Goal: Task Accomplishment & Management: Use online tool/utility

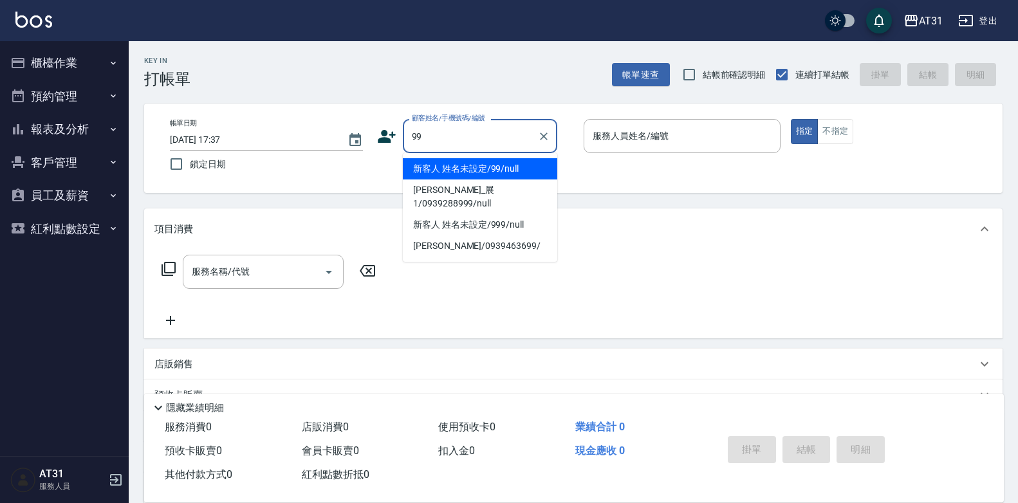
type input "新客人 姓名未設定/99/null"
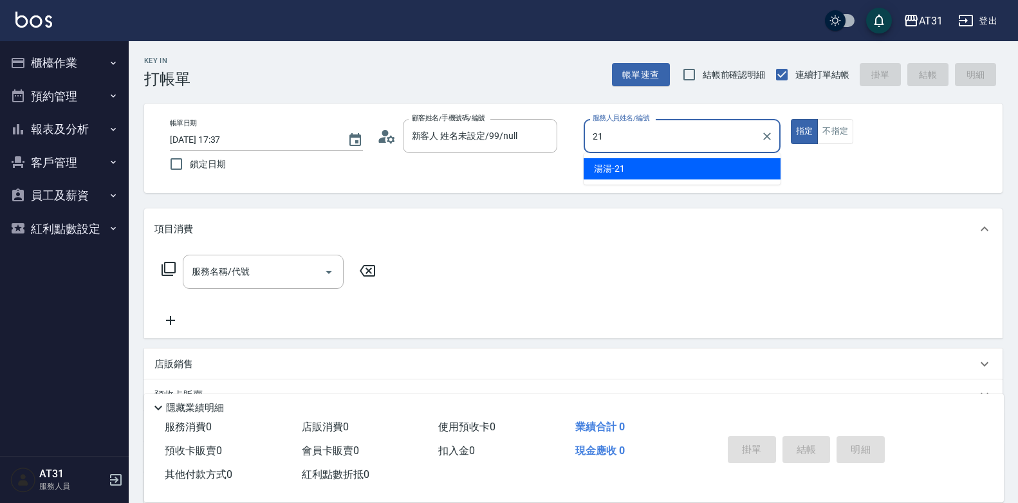
type input "湯湯-21"
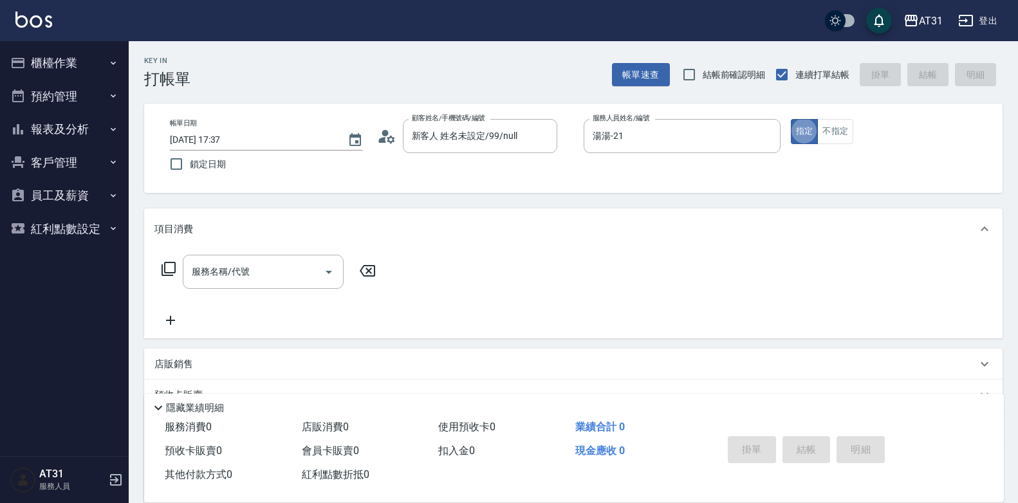
type button "true"
click at [834, 126] on button "不指定" at bounding box center [836, 131] width 36 height 25
click at [297, 257] on div "服務名稱/代號" at bounding box center [263, 272] width 161 height 34
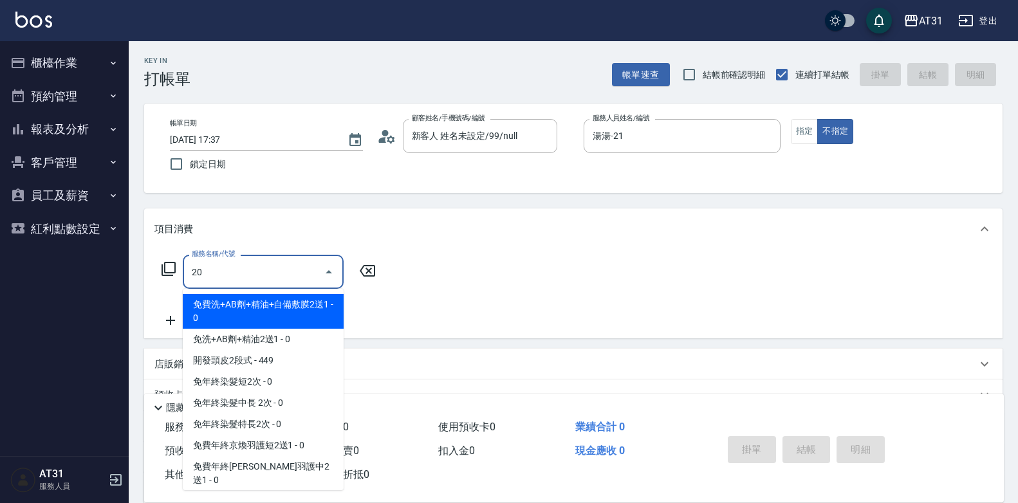
type input "201"
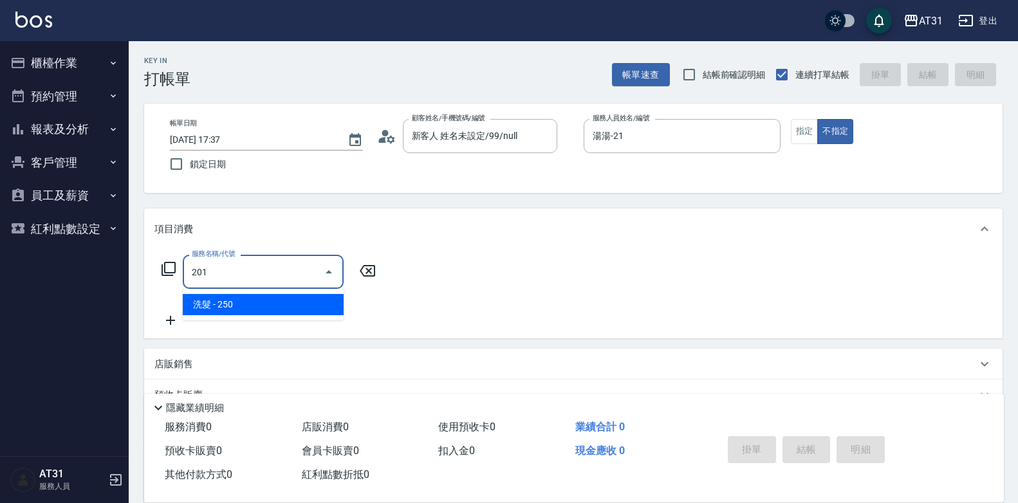
type input "20"
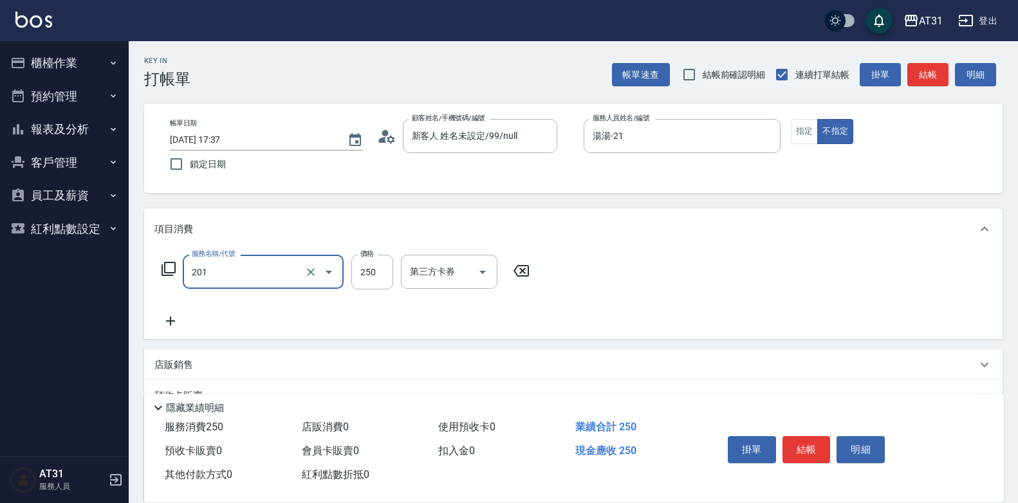
type input "洗髮(201)"
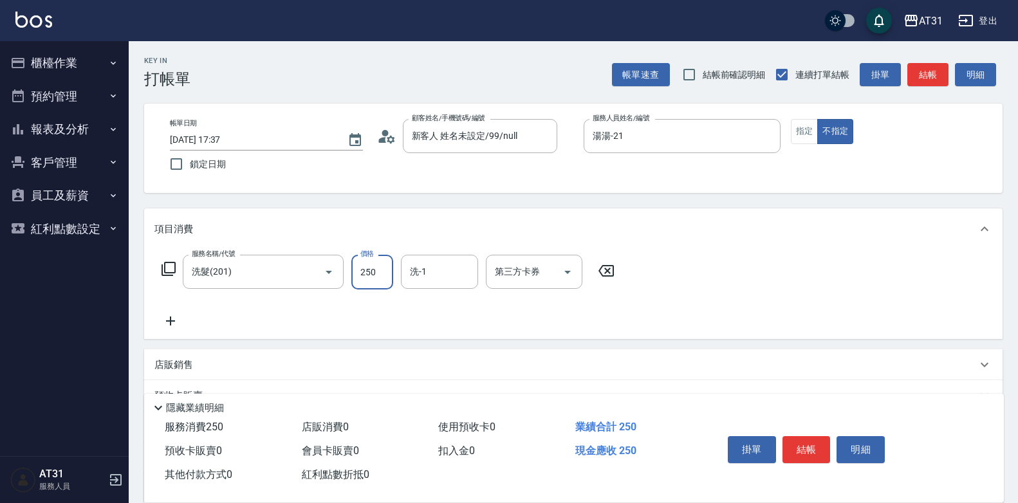
type input "0"
type input "10"
type input "100"
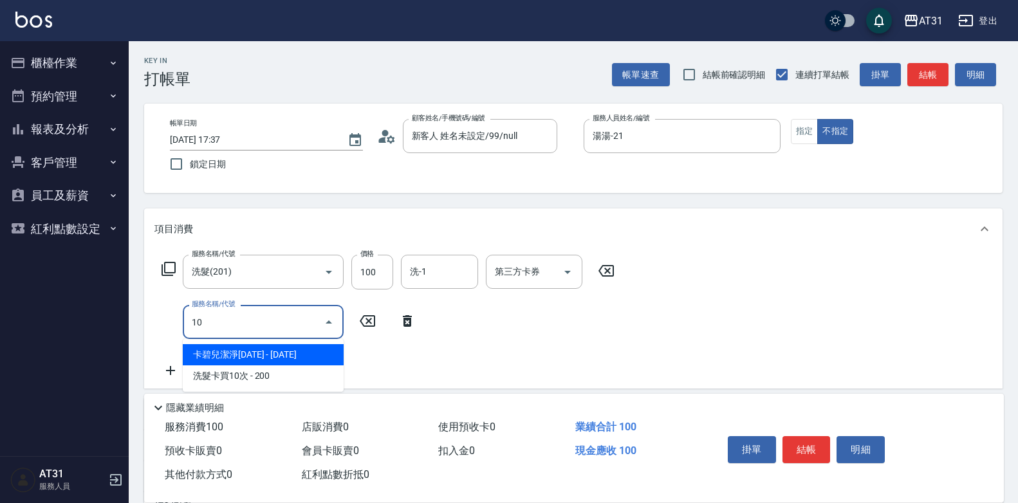
type input "101"
type input "80"
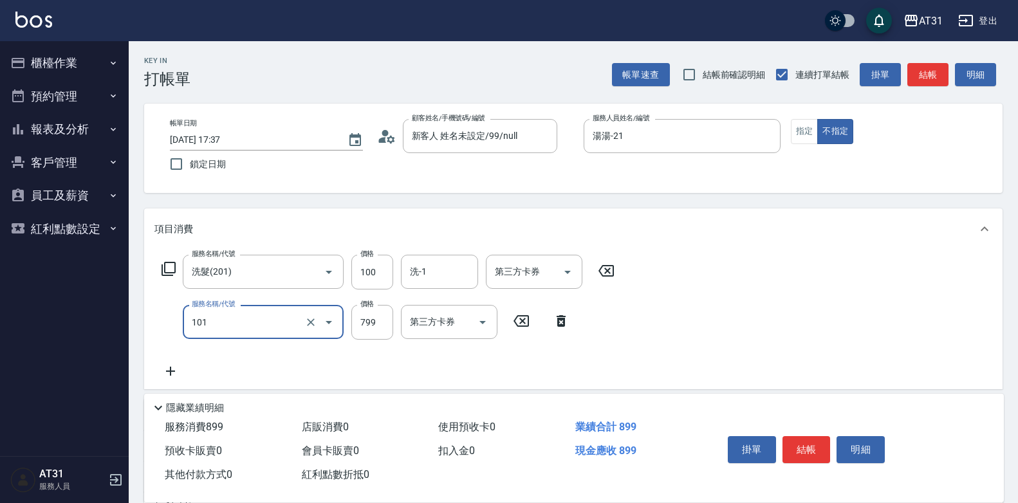
type input "洗+AB劑(101)"
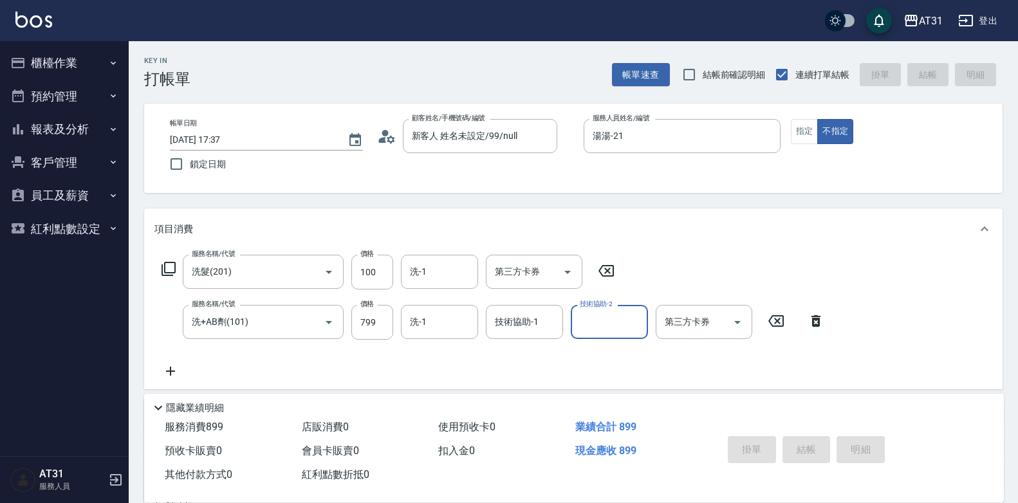
type input "[DATE] 17:38"
type input "0"
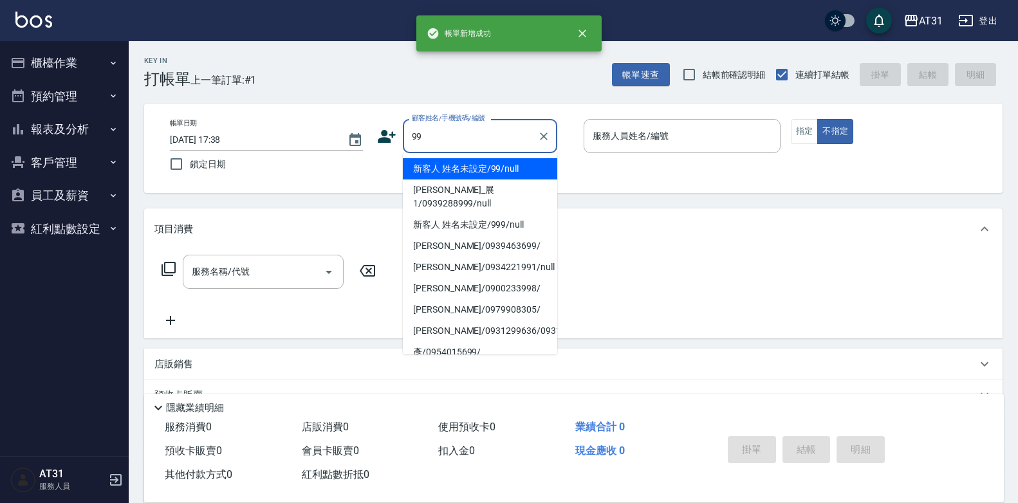
type input "新客人 姓名未設定/99/null"
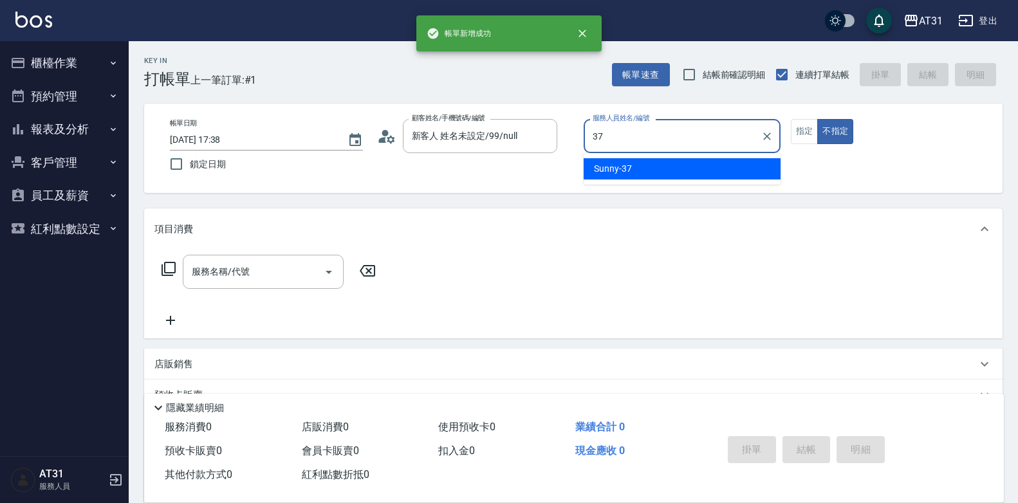
type input "Sunny-37"
type button "false"
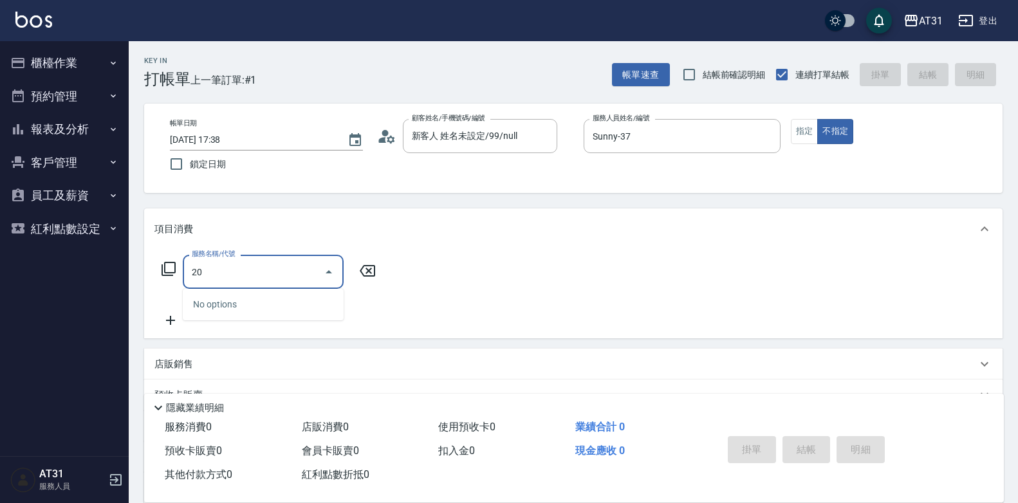
type input "201"
type input "20"
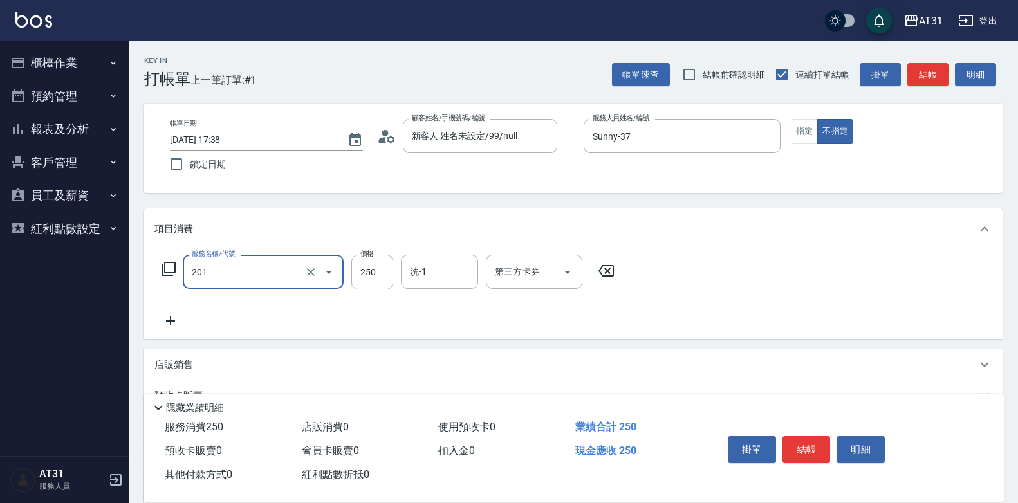
type input "洗髮(201)"
type input "0"
type input "10"
type input "100"
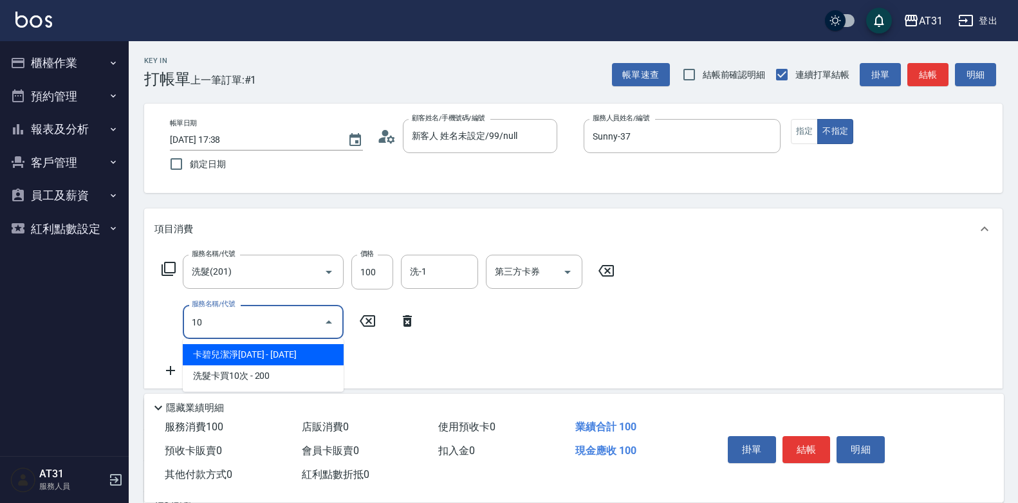
type input "101"
type input "80"
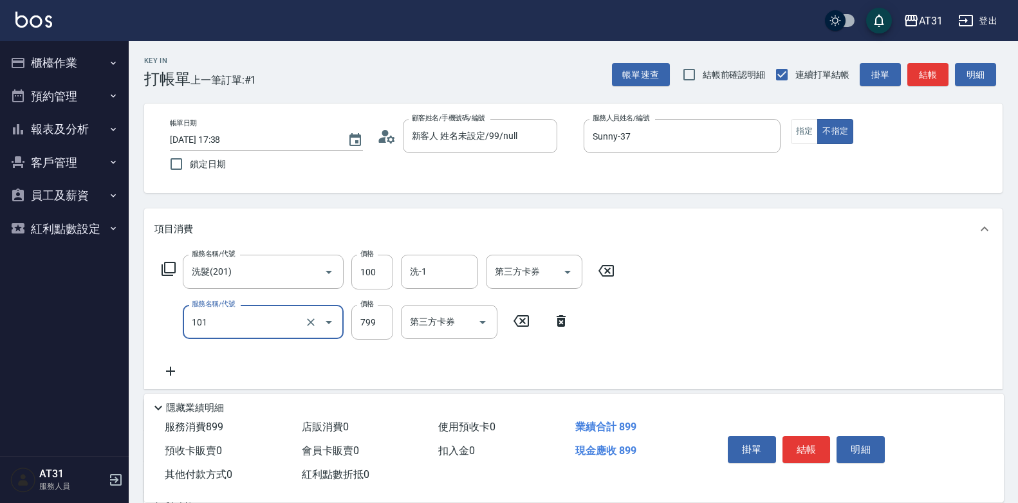
type input "洗+AB劑(101)"
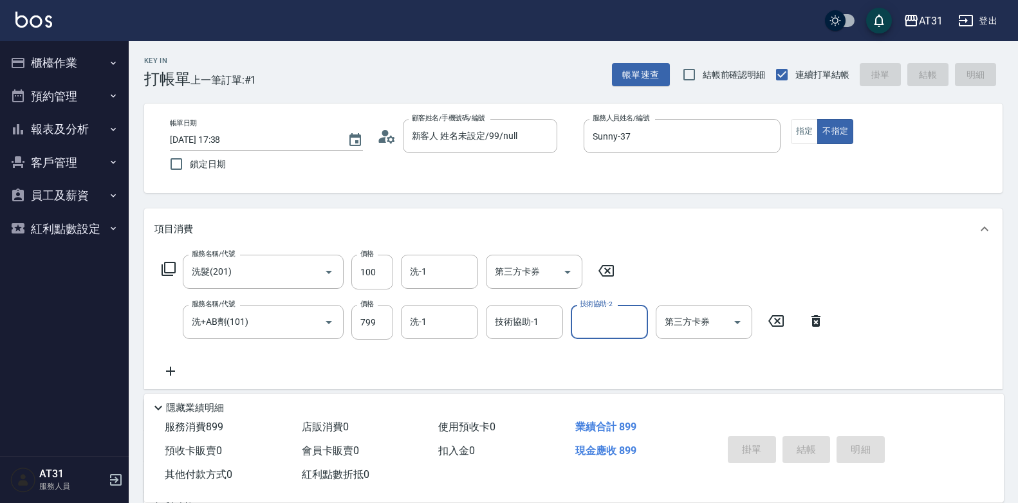
type input "0"
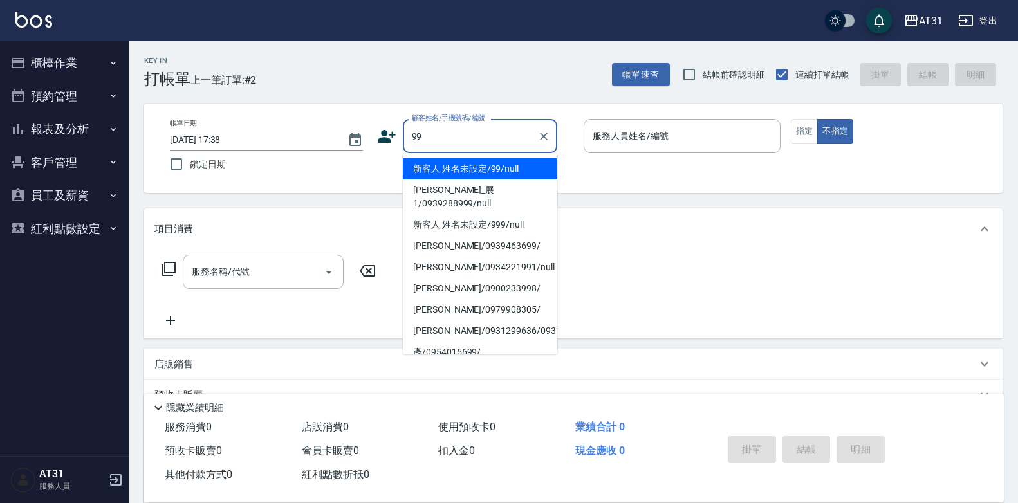
type input "99"
type input "3"
type input "新客人 姓名未設定/99/null"
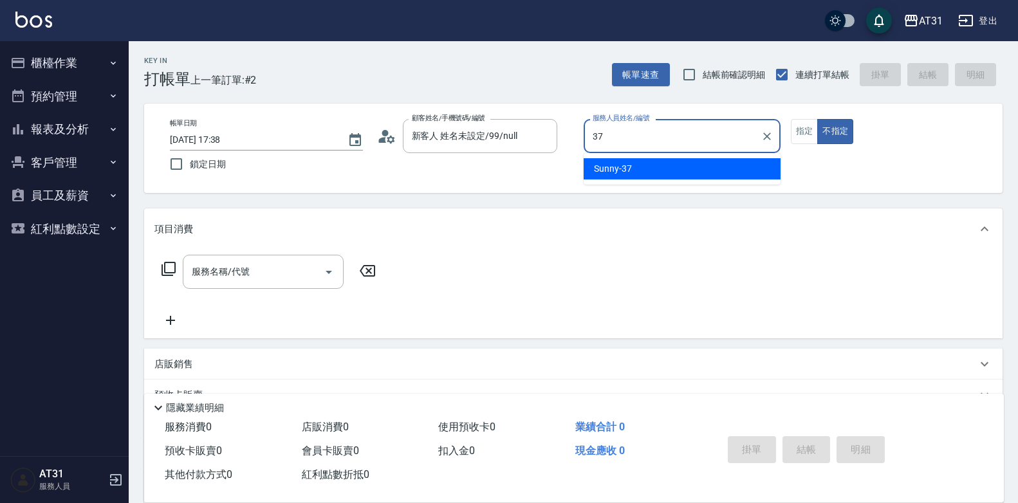
type input "Sunny-37"
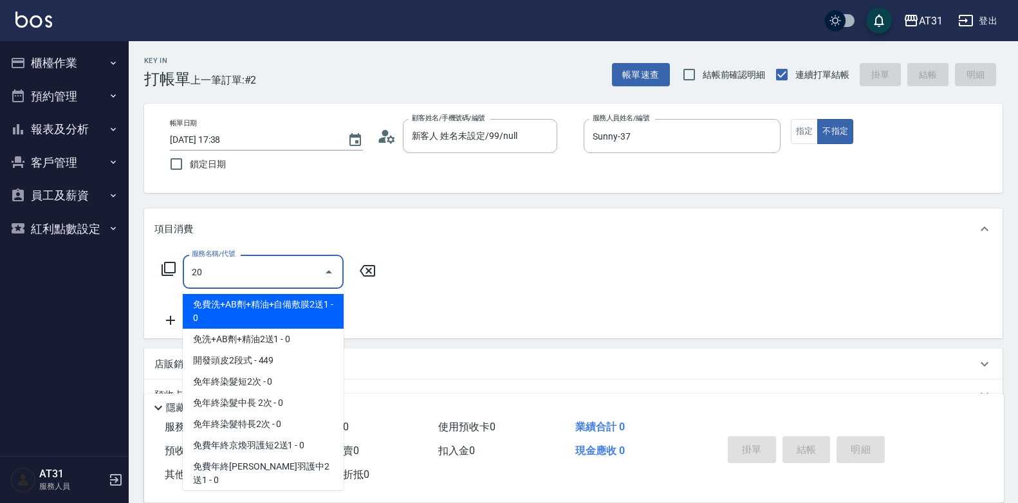
type input "201"
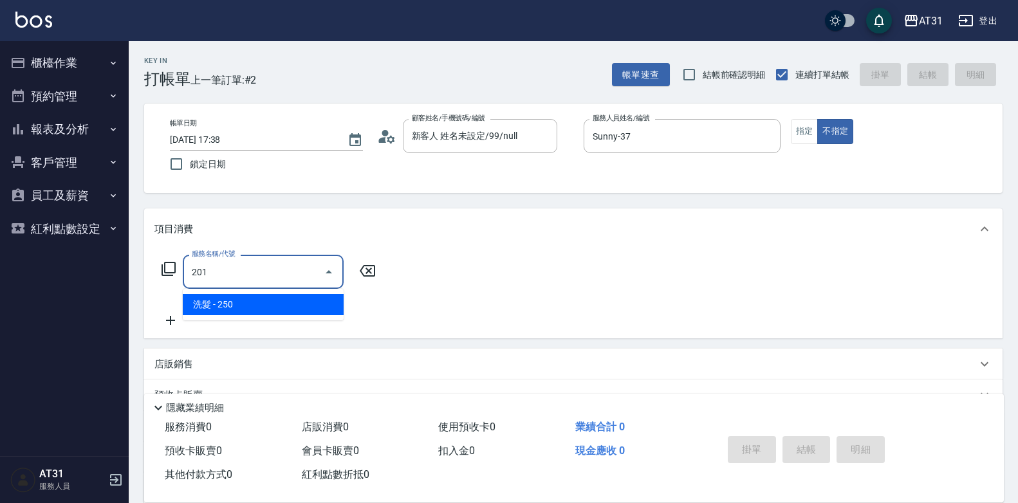
type input "20"
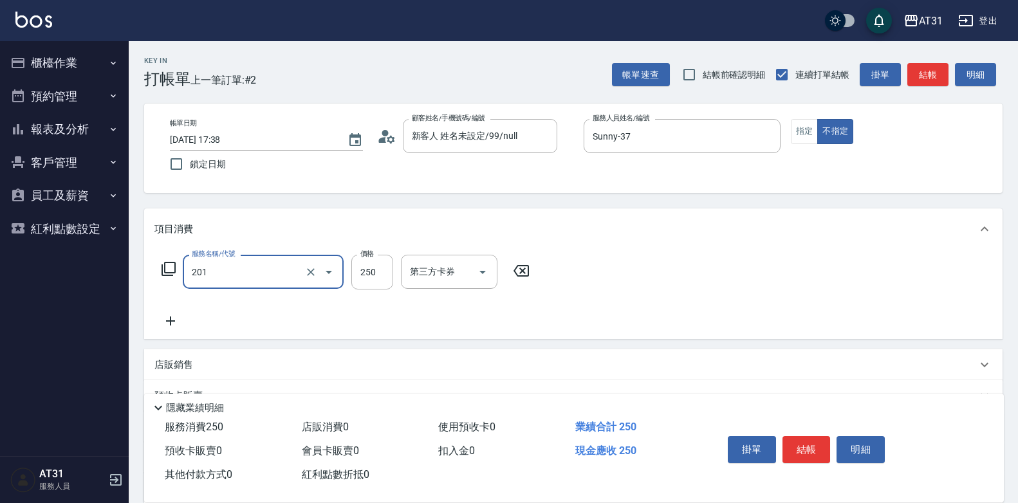
type input "洗髮(201)"
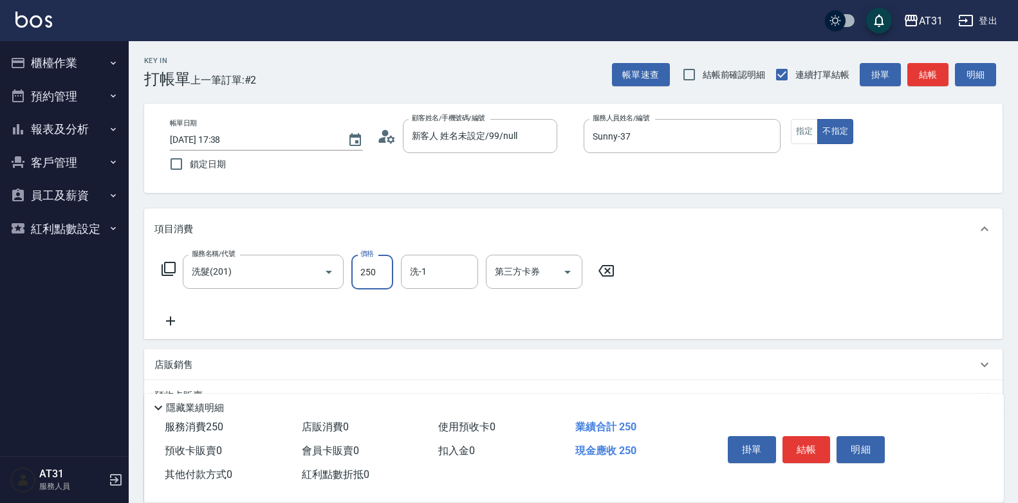
type input "0"
type input "30"
type input "300"
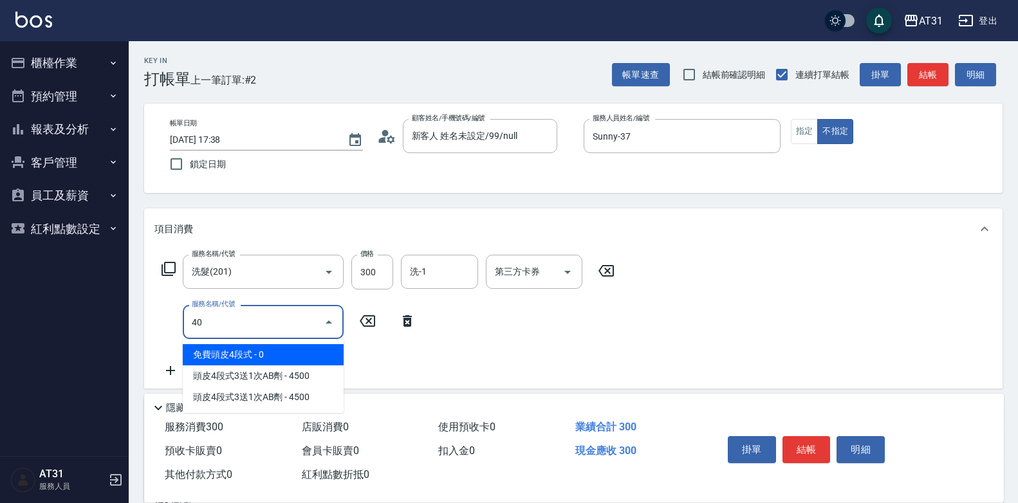
type input "401"
type input "50"
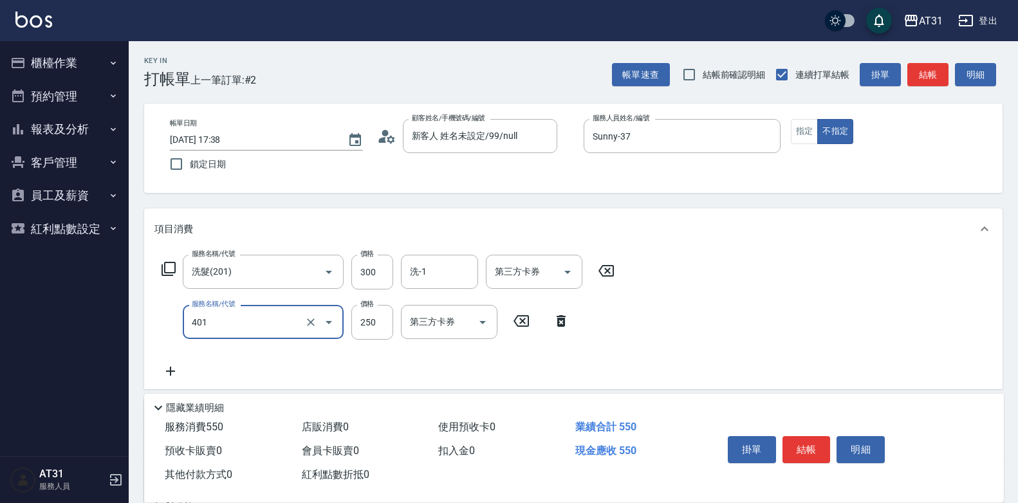
type input "剪髮(401)"
type input "30"
type input "60"
type input "300"
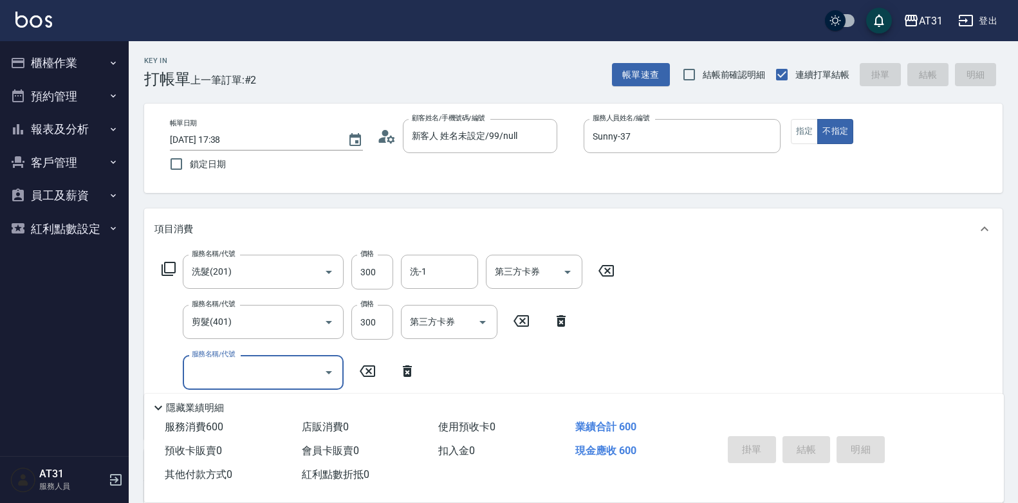
type input "0"
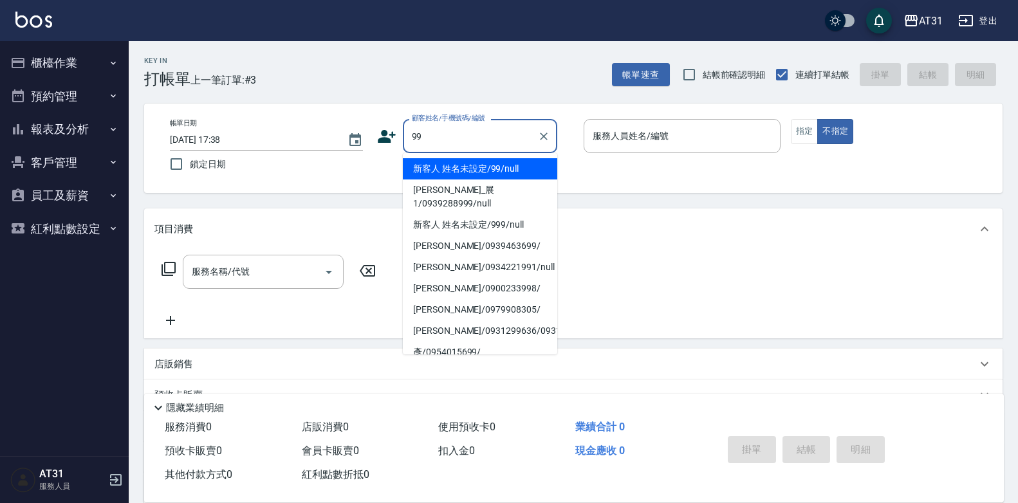
type input "新客人 姓名未設定/99/null"
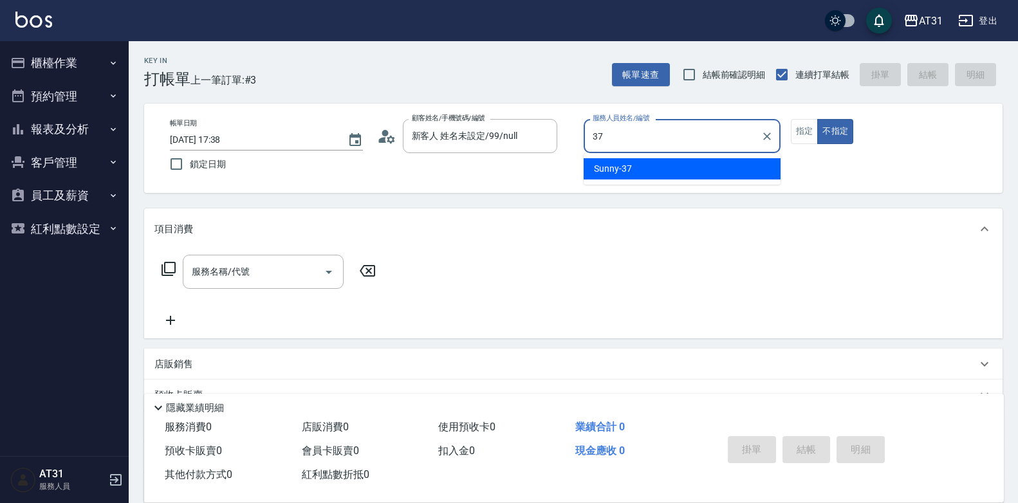
type input "Sunny-37"
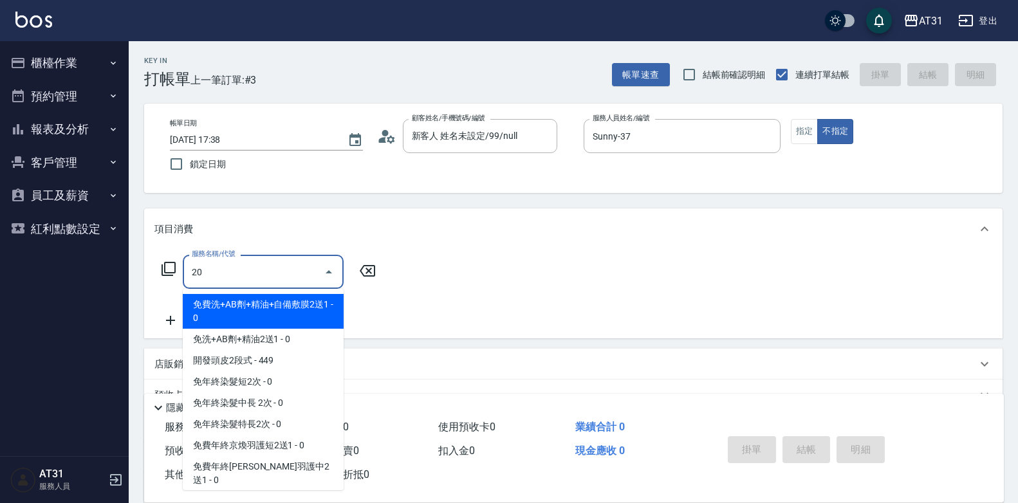
type input "201"
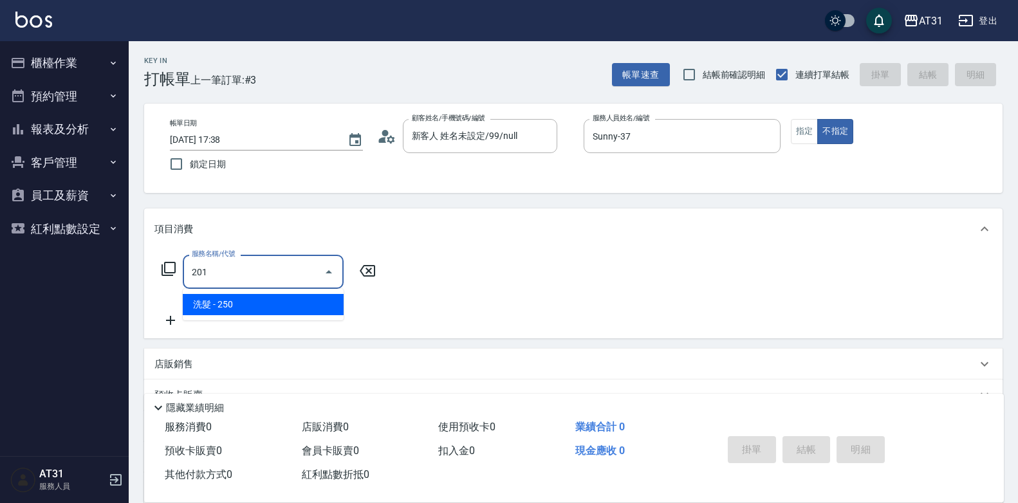
type input "20"
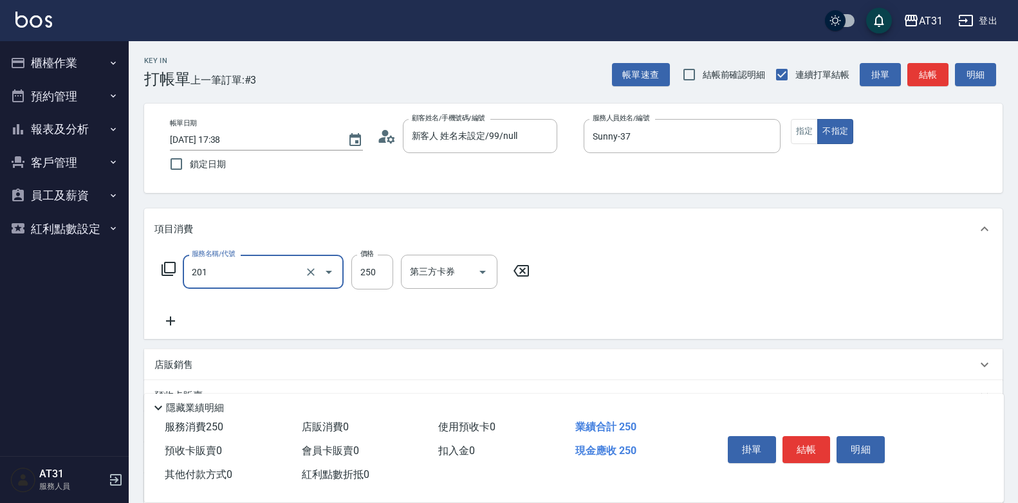
type input "洗髮(201)"
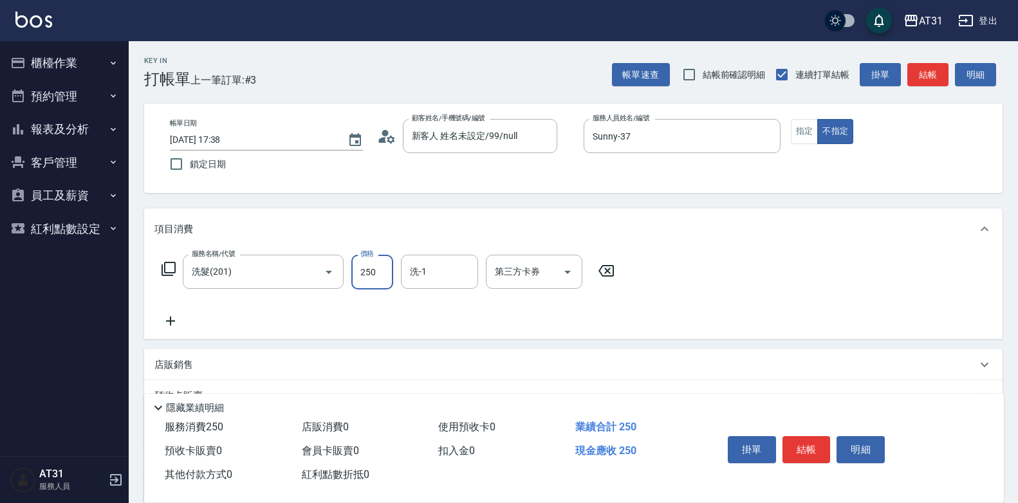
type input "0"
type input "500"
type input "50"
type input "500"
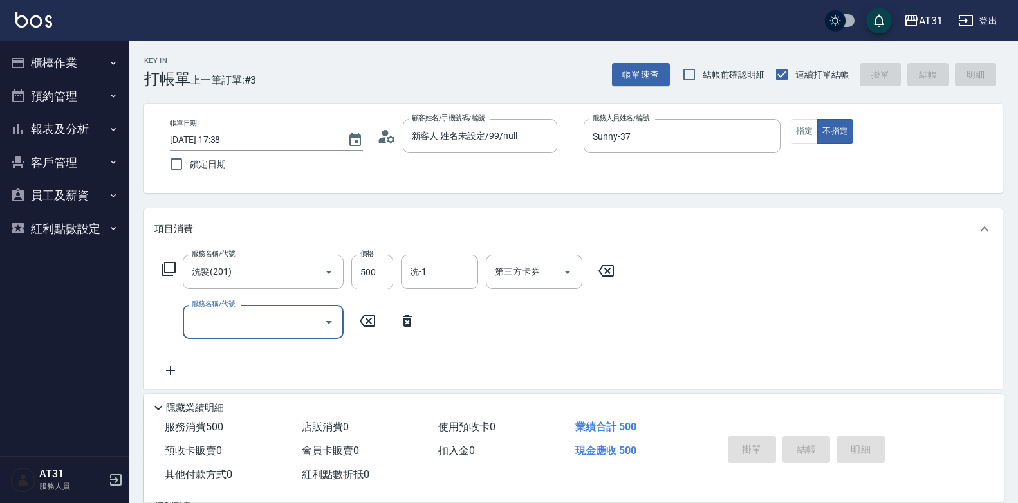
type input "0"
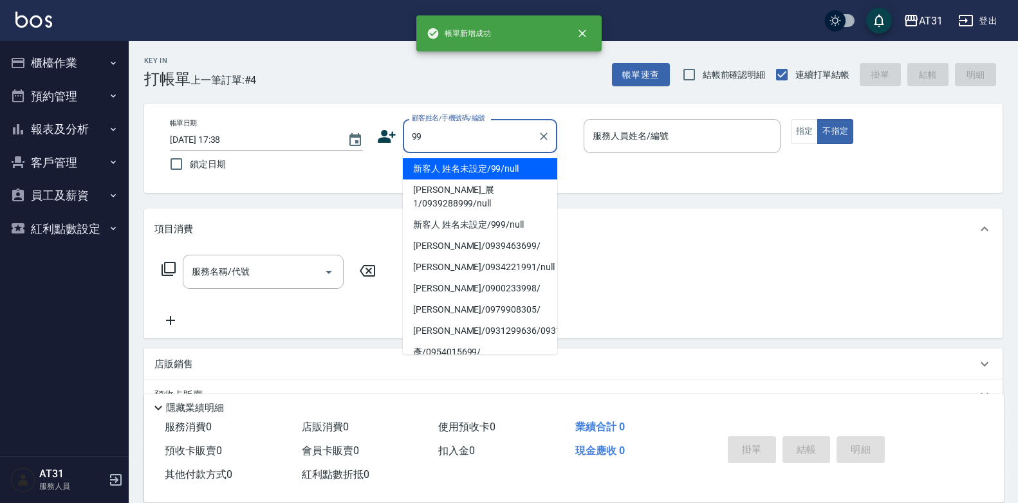
type input "新客人 姓名未設定/99/null"
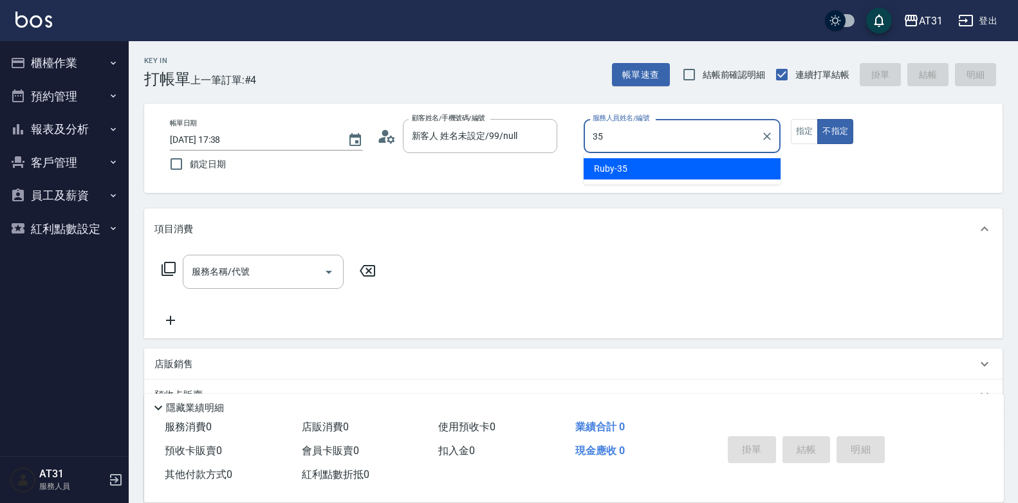
type input "Ruby-35"
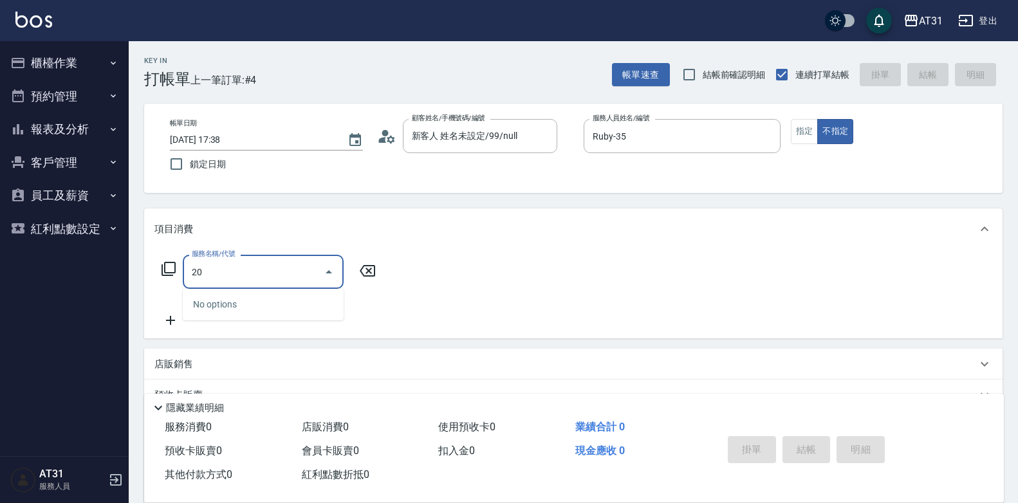
type input "201"
type input "20"
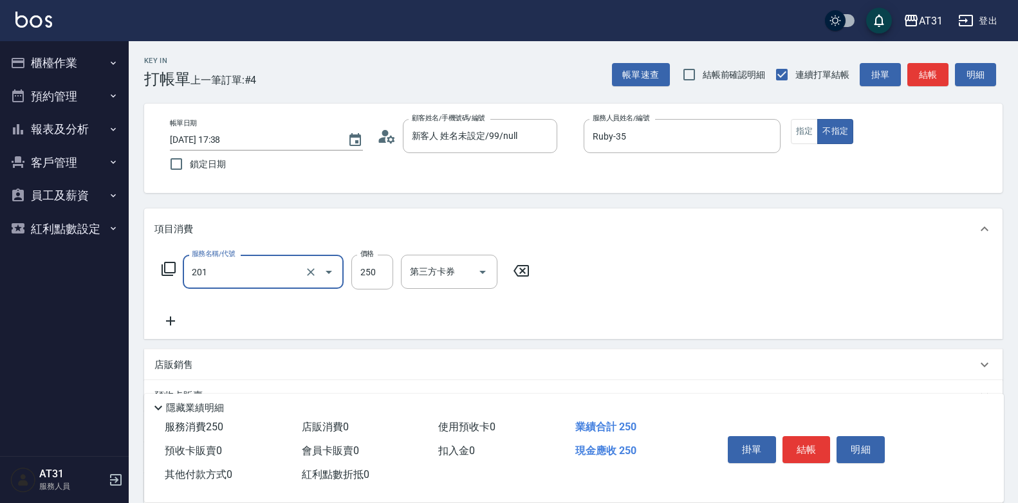
type input "洗髮(201)"
type input "0"
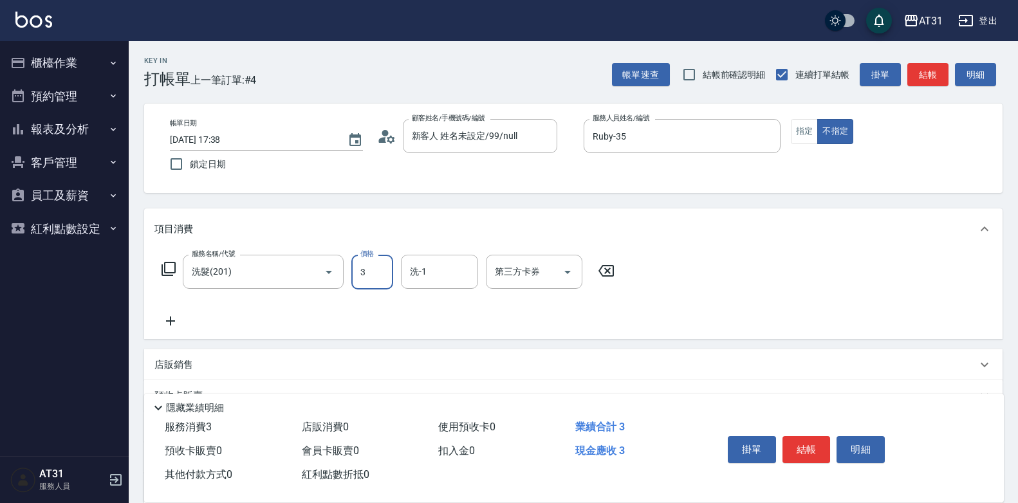
type input "30"
type input "300"
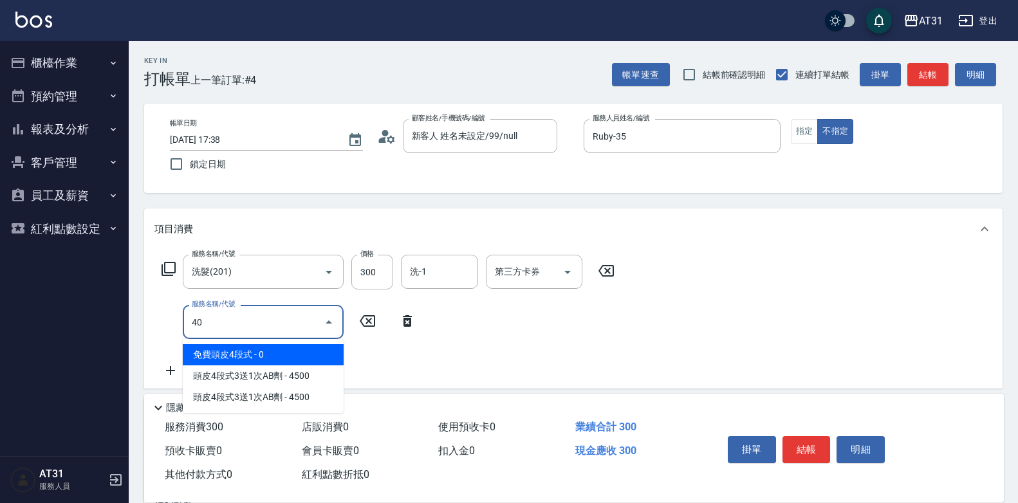
type input "401"
type input "50"
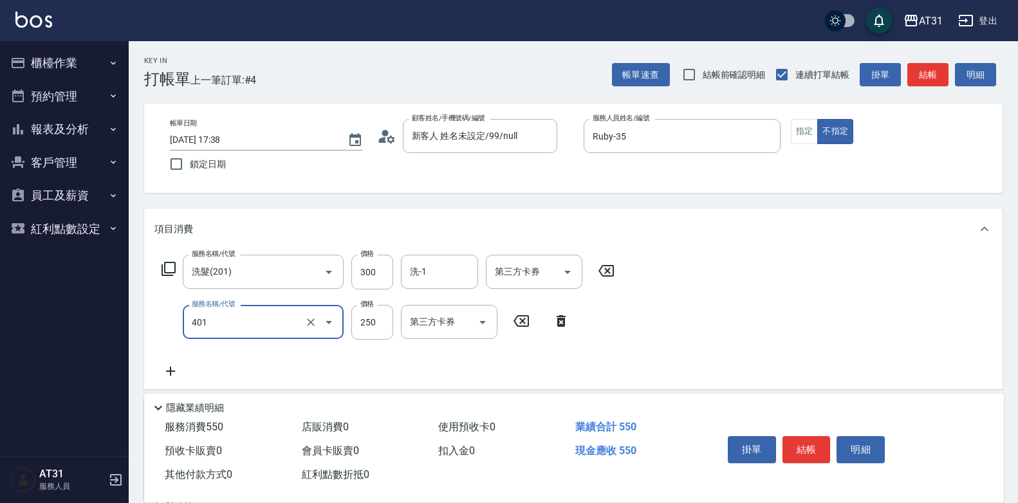
type input "剪髮(401)"
type input "30"
type input "60"
type input "300"
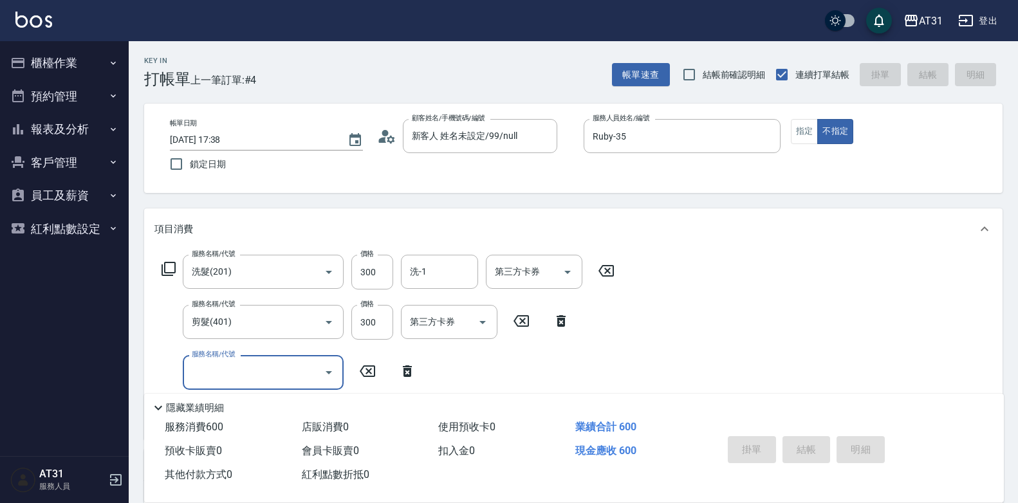
type input "0"
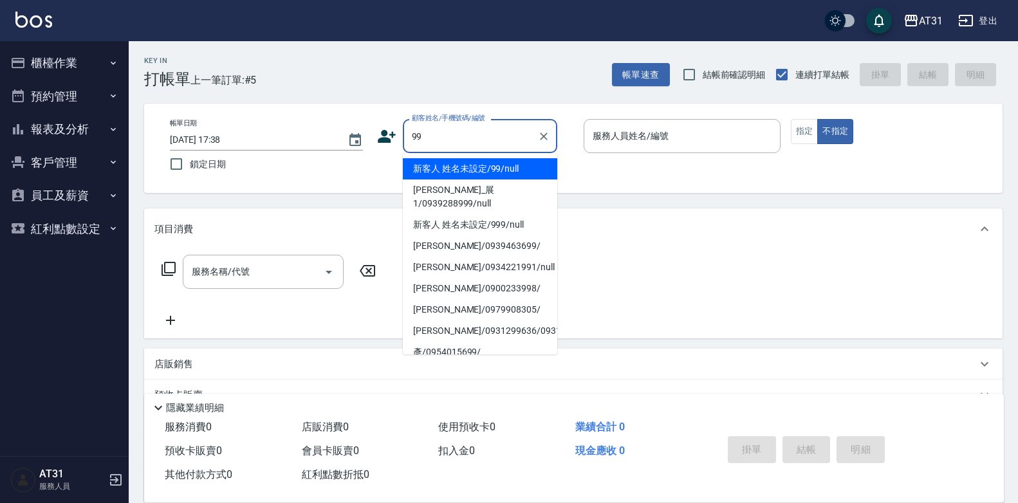
type input "新客人 姓名未設定/99/null"
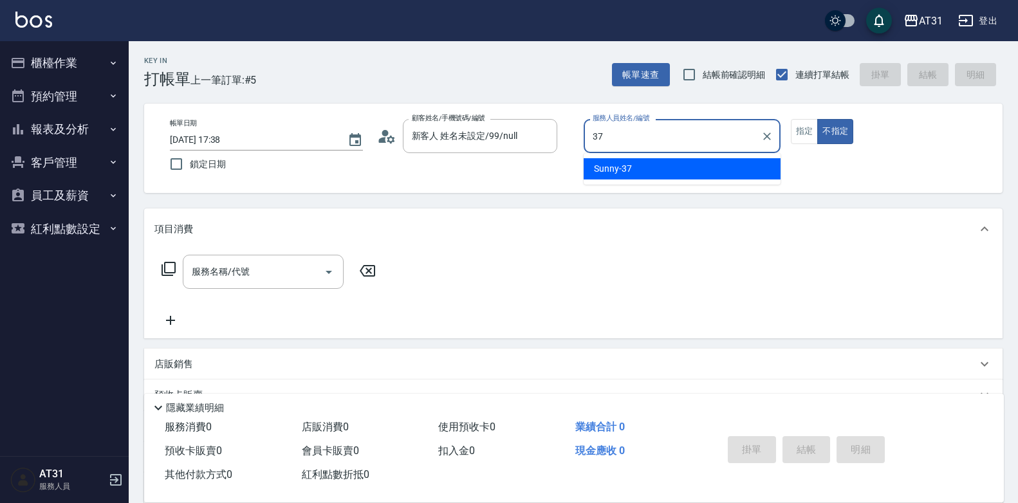
type input "Sunny-37"
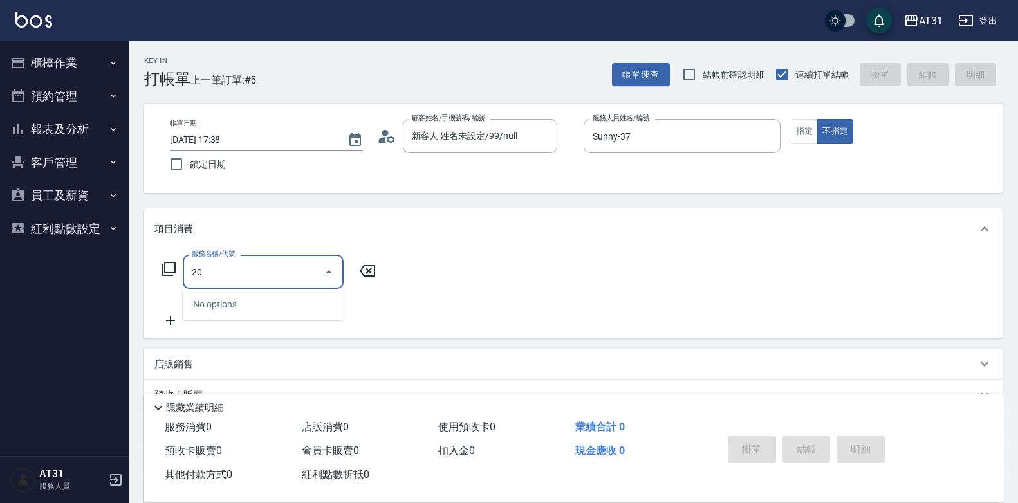
type input "201"
type input "20"
type input "洗髮(201)"
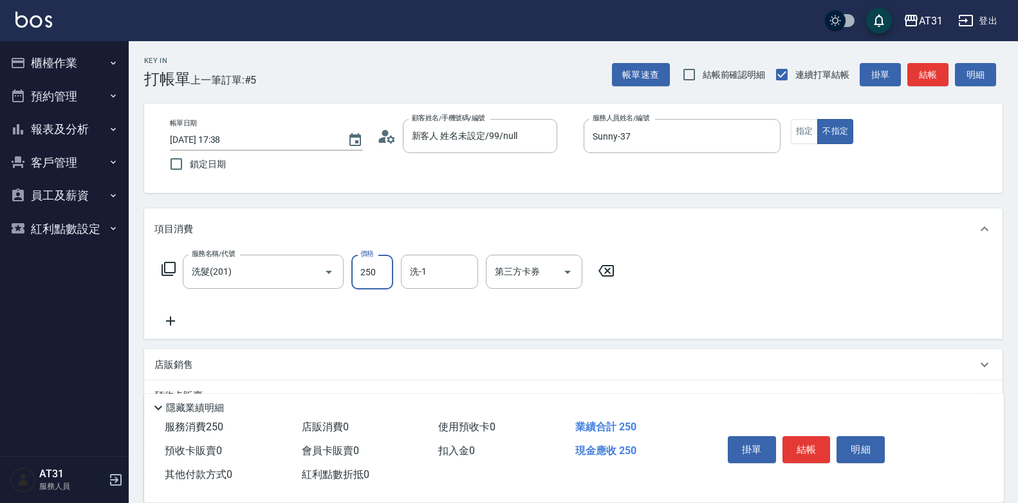
type input "0"
type input "300"
type input "30"
type input "300"
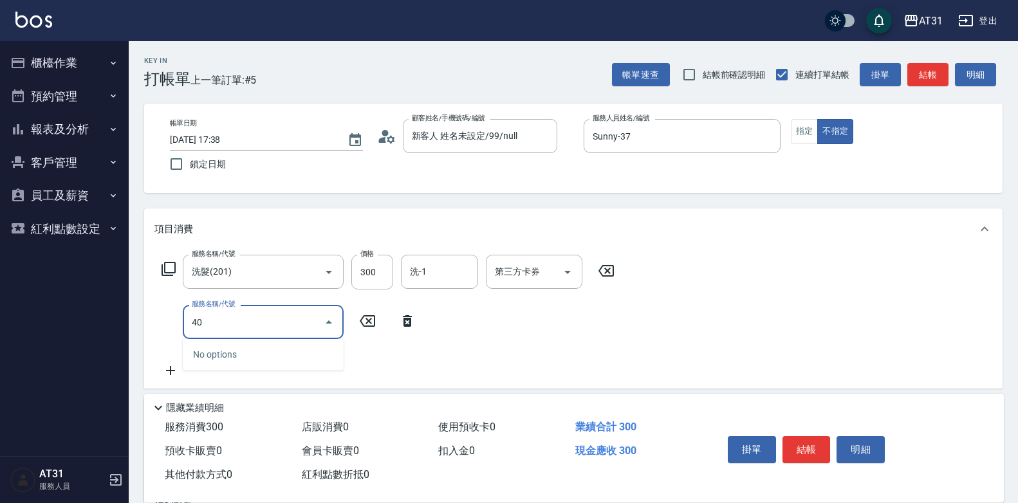
type input "401"
type input "50"
type input "剪髮(401)"
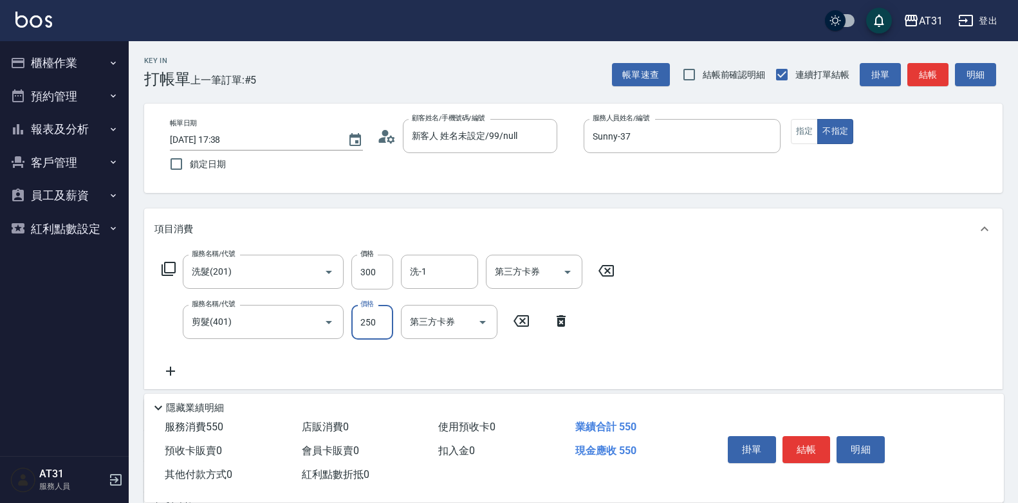
type input "30"
type input "60"
type input "300"
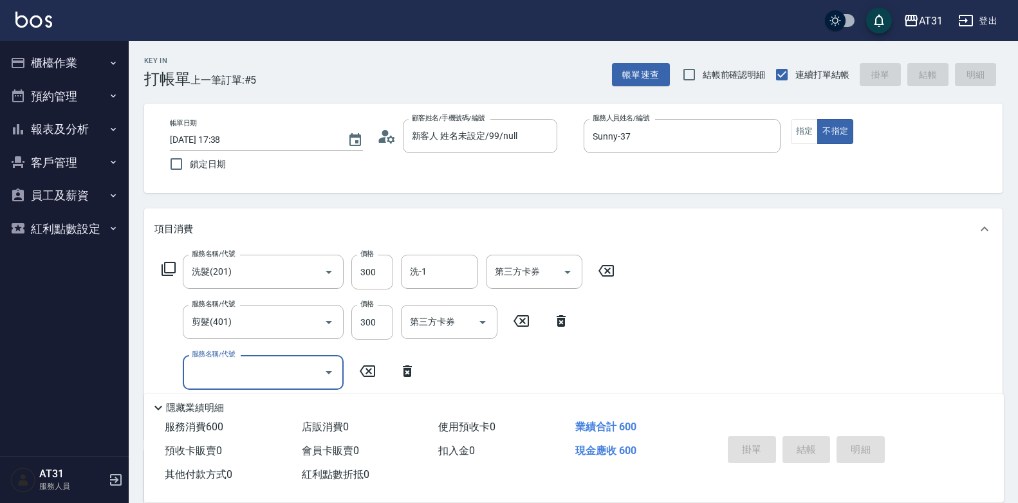
type input "[DATE] 17:39"
type input "0"
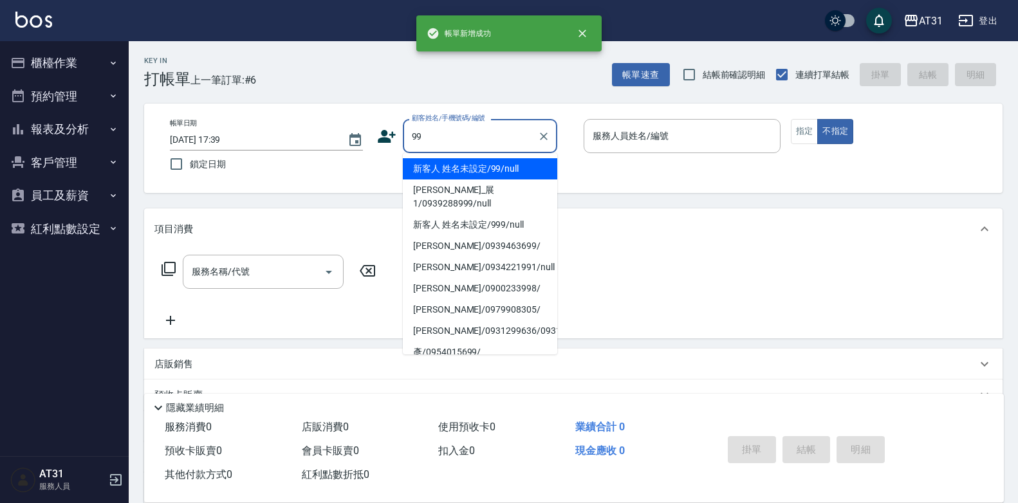
type input "新客人 姓名未設定/99/null"
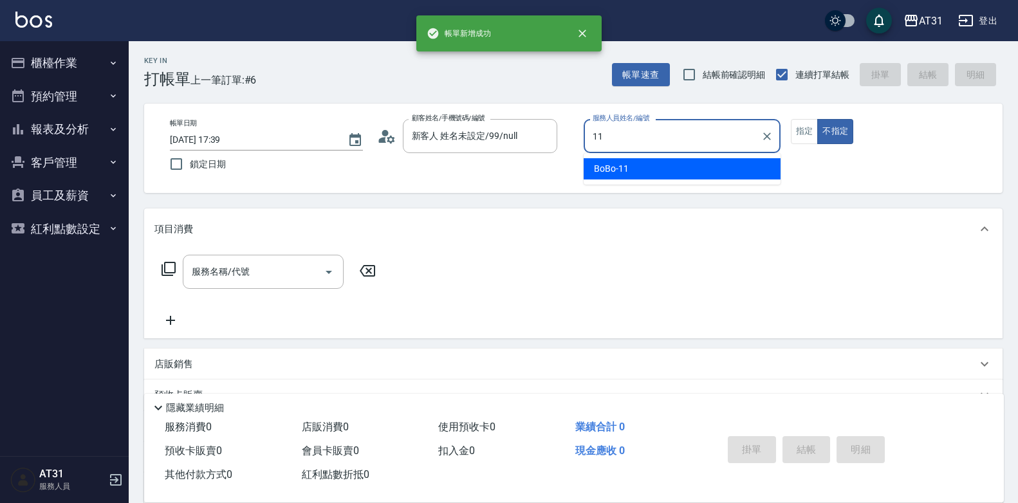
type input "BoBo-11"
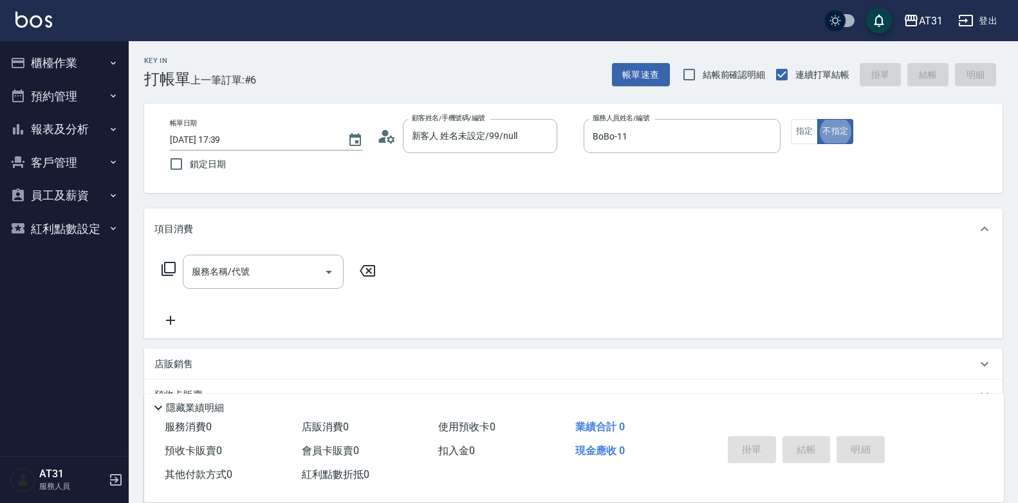
click at [796, 129] on button "指定" at bounding box center [805, 131] width 28 height 25
click at [288, 286] on div "服務名稱/代號" at bounding box center [263, 272] width 161 height 34
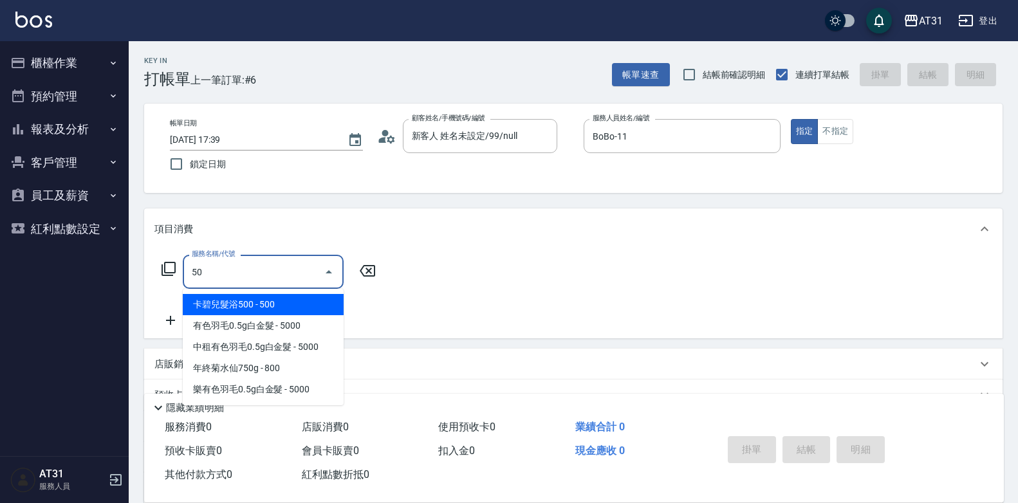
type input "501"
type input "160"
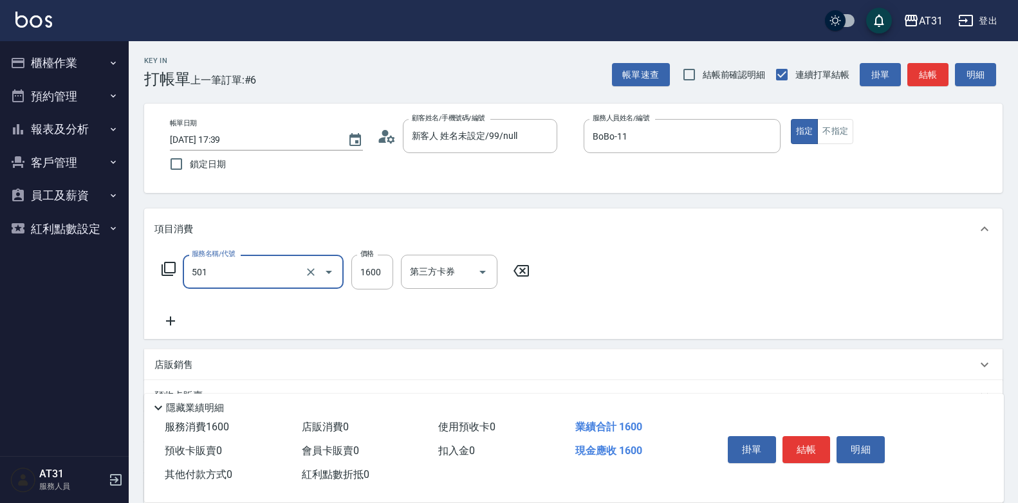
type input "染髮(501)"
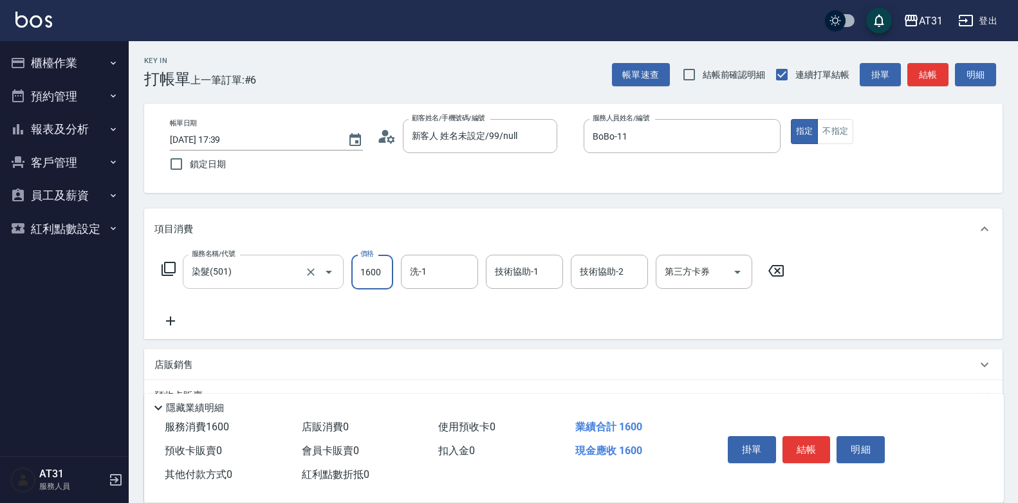
type input "0"
type input "15"
type input "10"
type input "150"
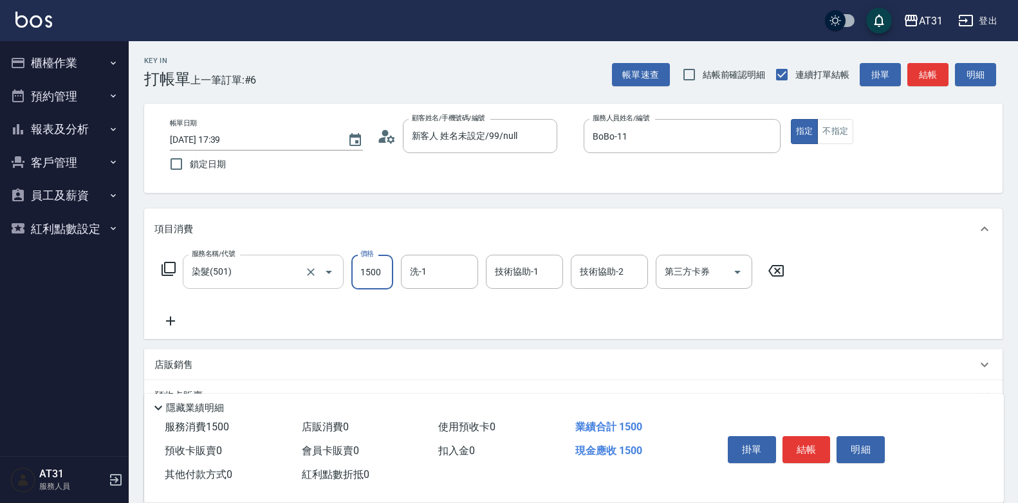
type input "1500"
type input "[PERSON_NAME]-49"
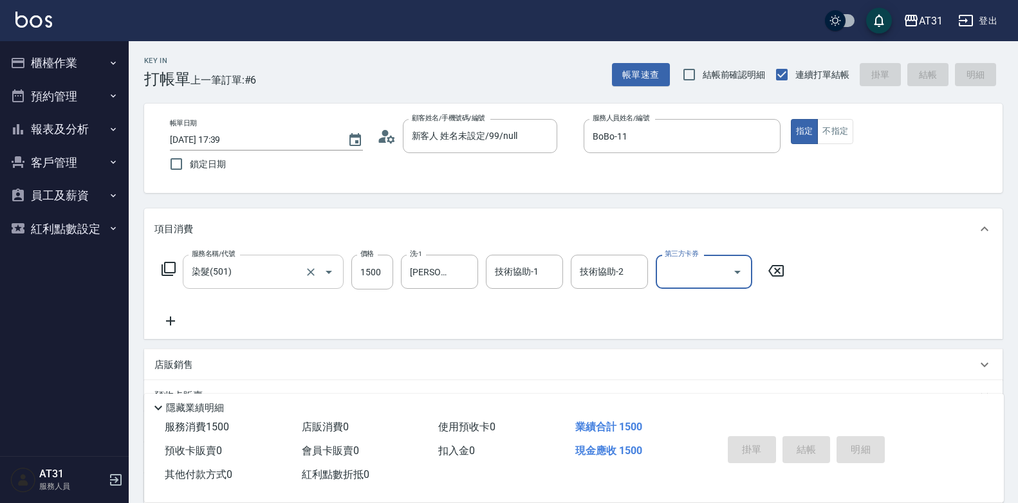
type input "0"
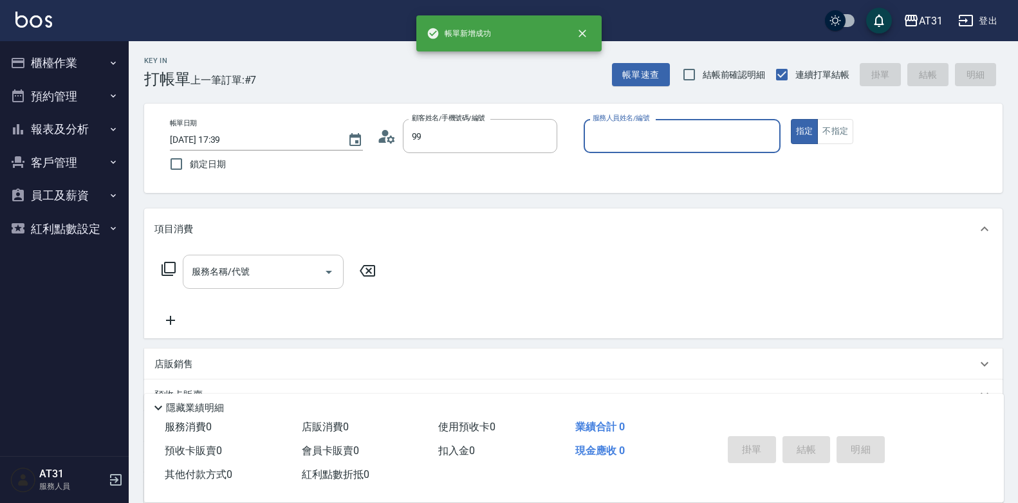
type input "新客人 姓名未設定/99/null"
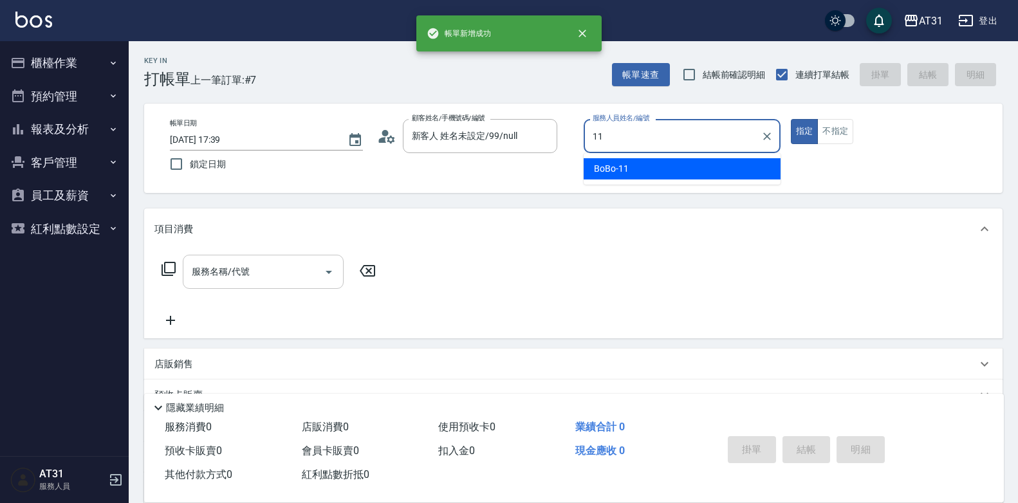
type input "BoBo-11"
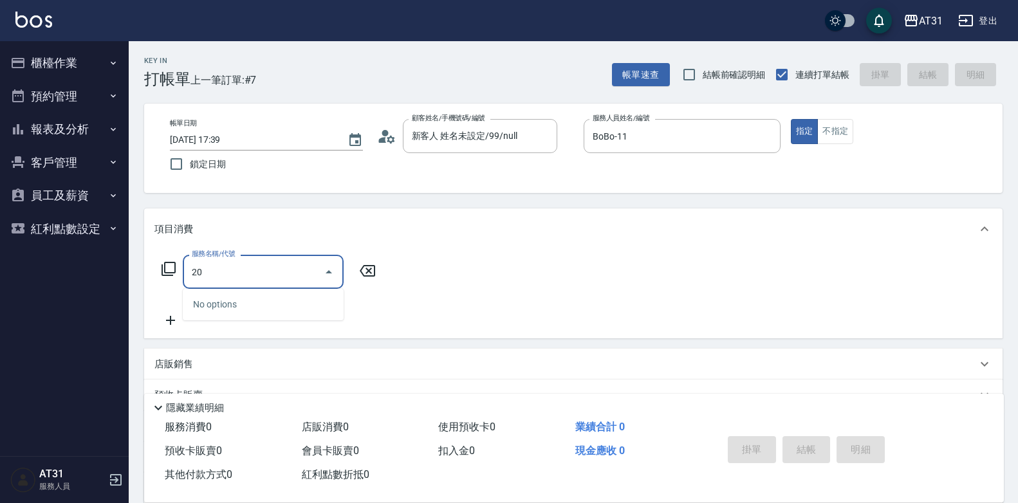
type input "201"
type input "20"
type input "洗髮(201)"
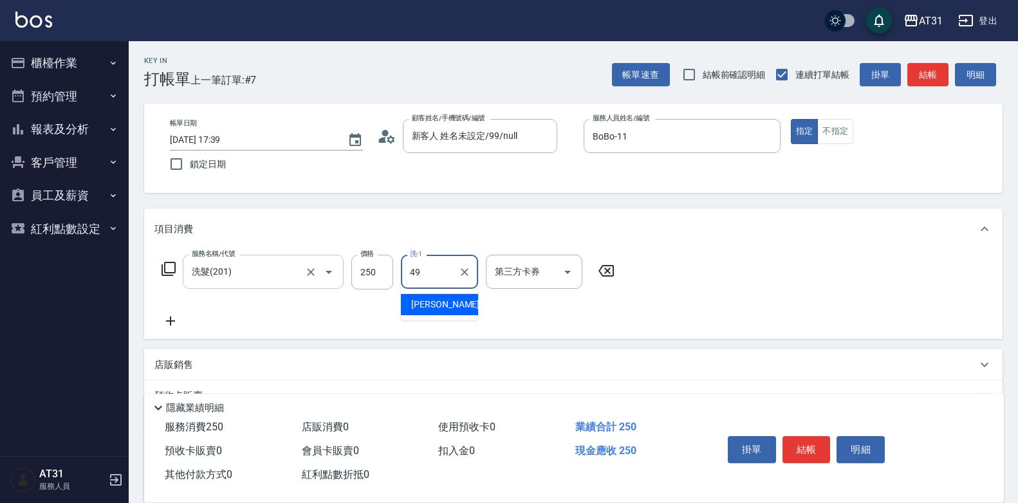
type input "[PERSON_NAME]-49"
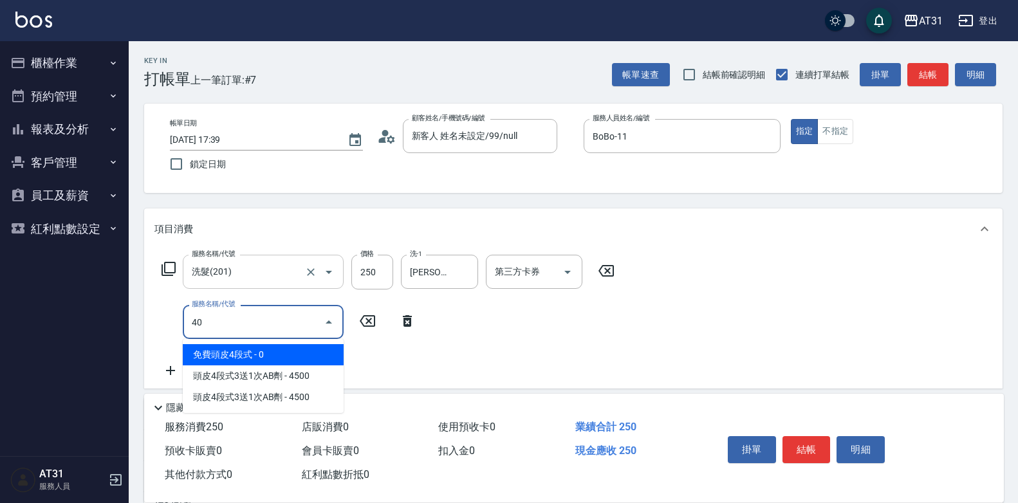
type input "401"
type input "50"
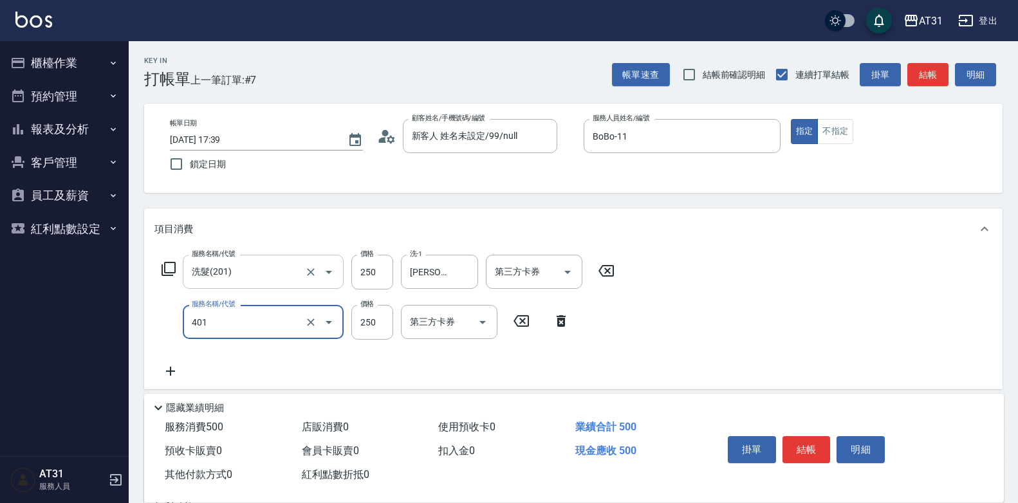
type input "剪髮(401)"
type input "4"
type input "20"
type input "450"
type input "70"
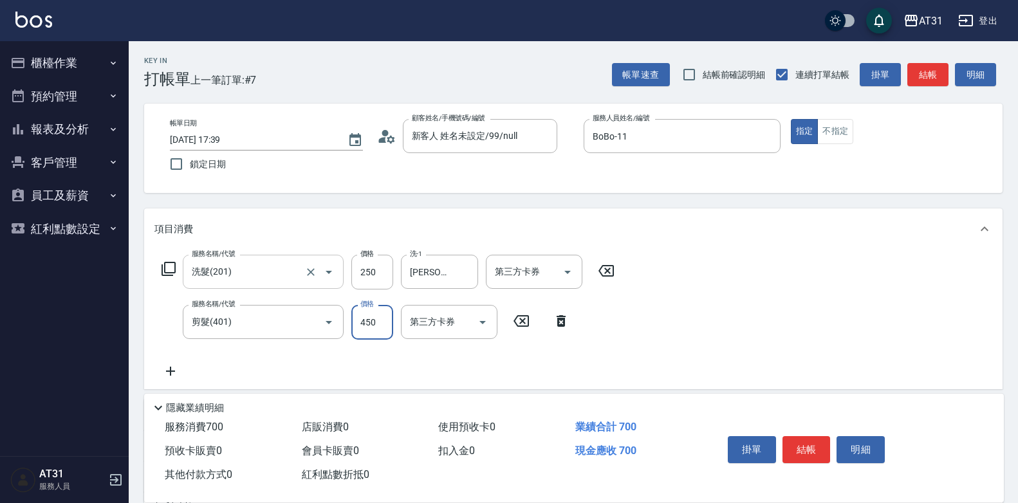
type input "450"
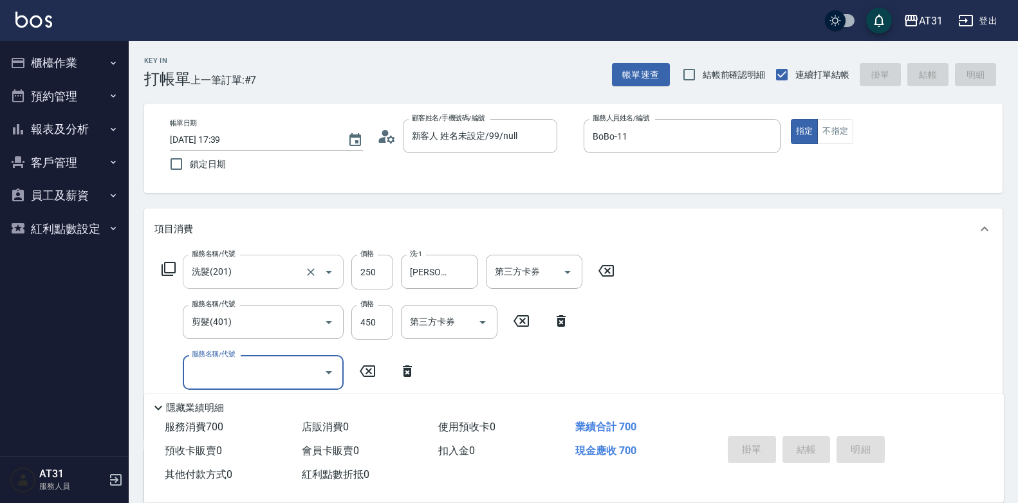
type input "0"
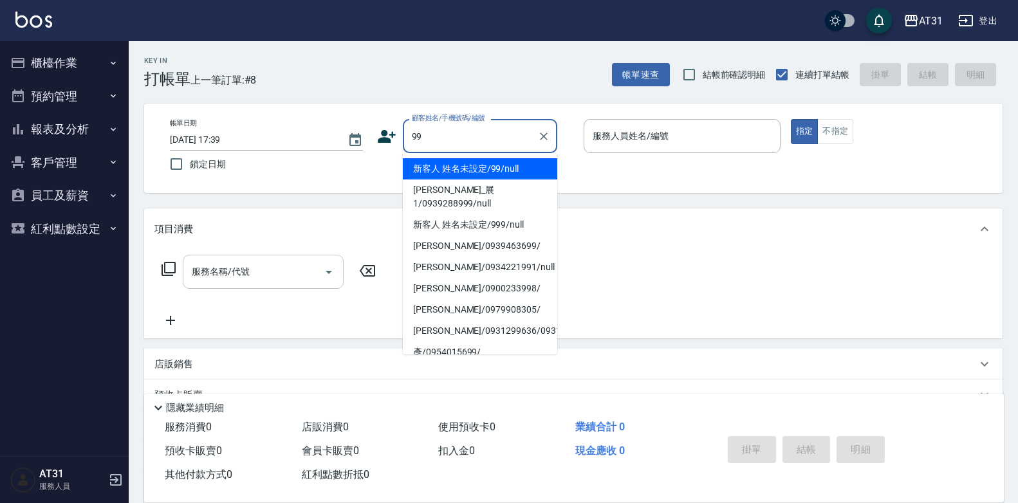
type input "新客人 姓名未設定/99/null"
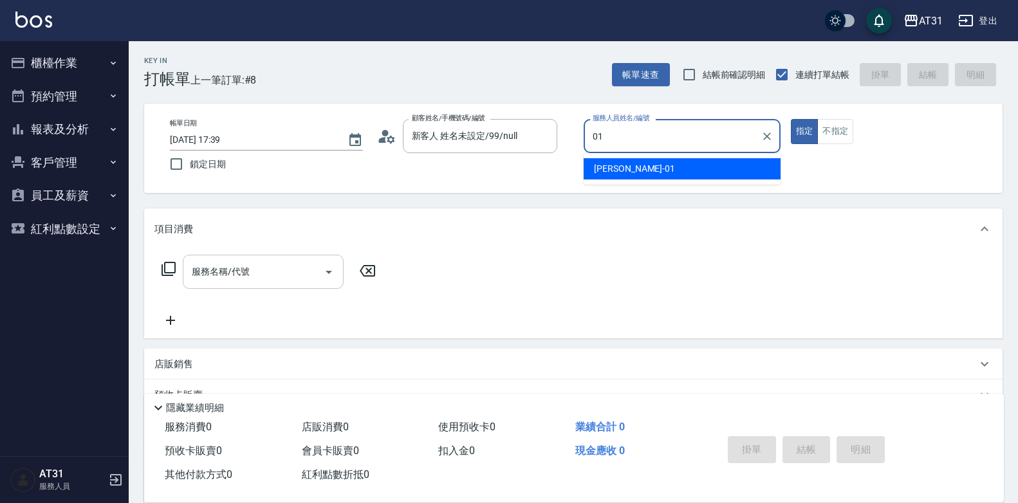
type input "[PERSON_NAME]-01"
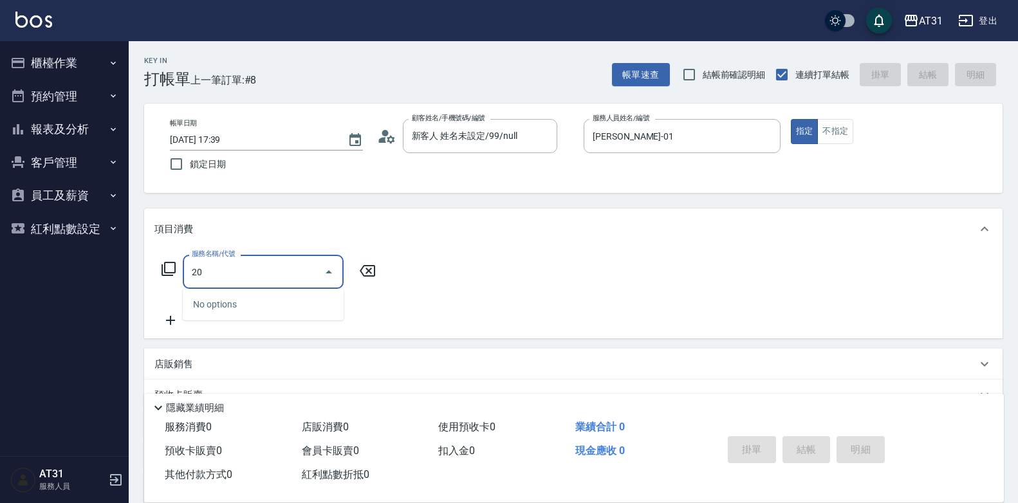
type input "201"
type input "20"
type input "洗髮(201)"
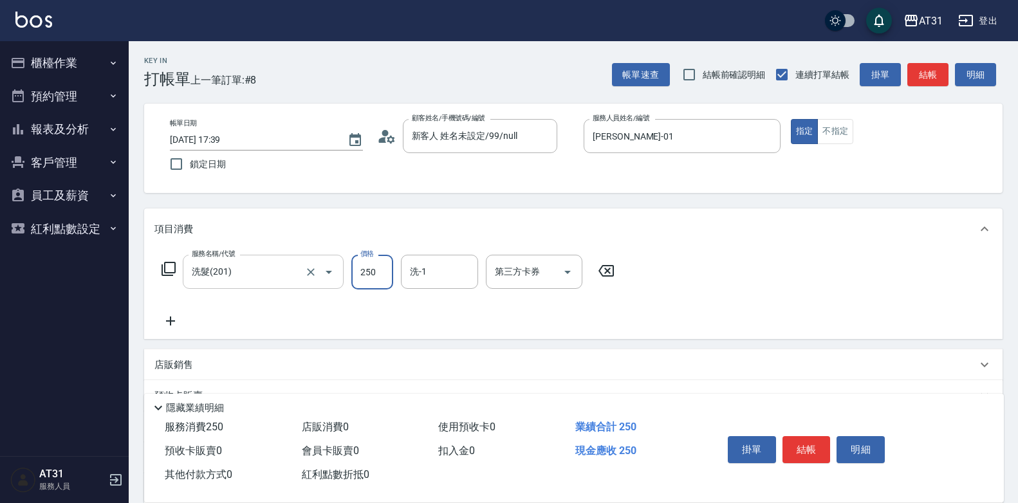
type input "0"
type input "40"
type input "400"
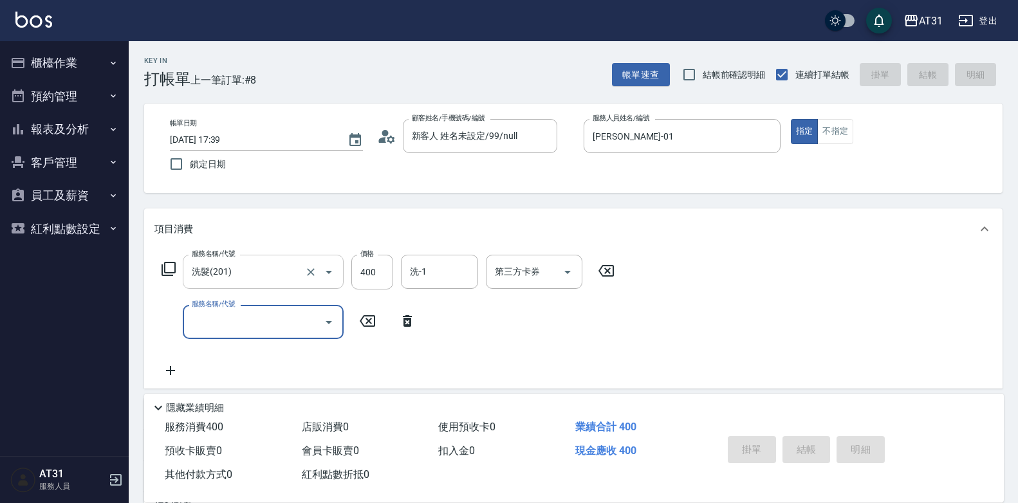
type input "0"
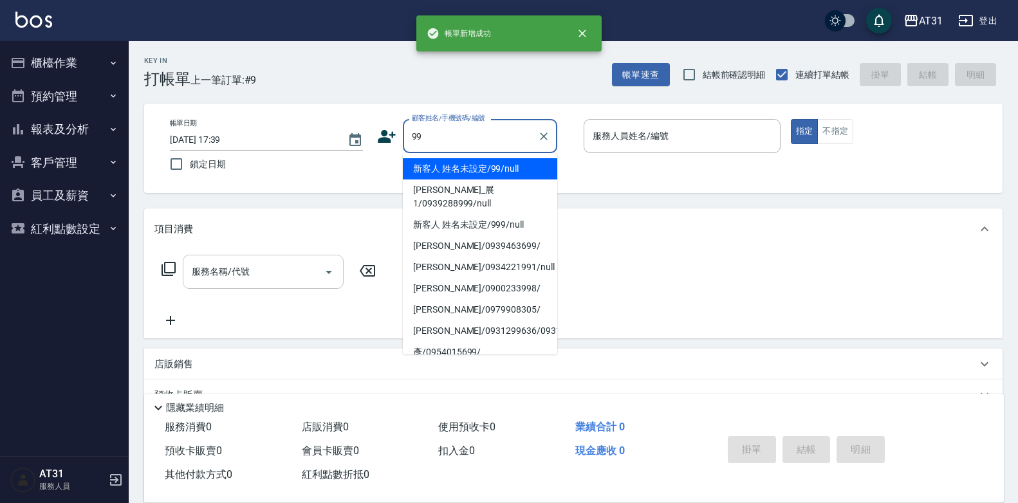
type input "新客人 姓名未設定/99/null"
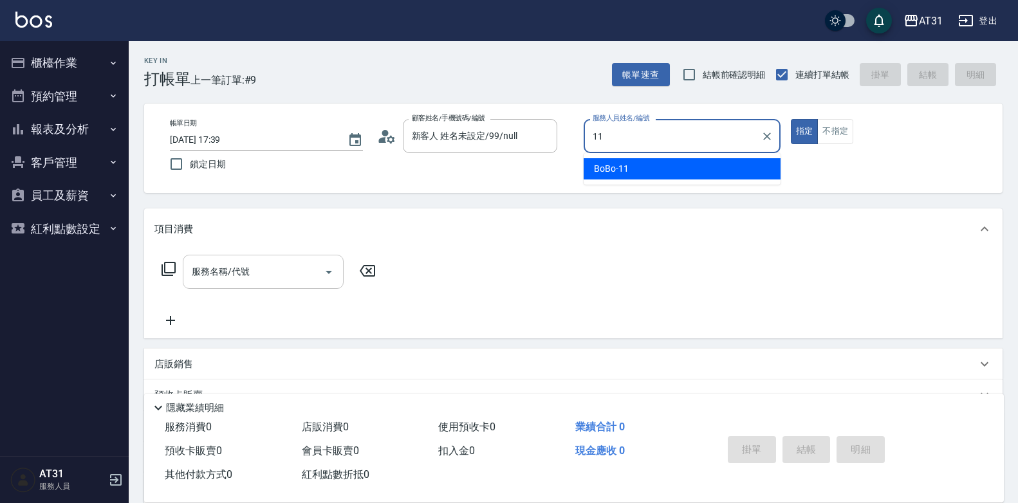
type input "BoBo-11"
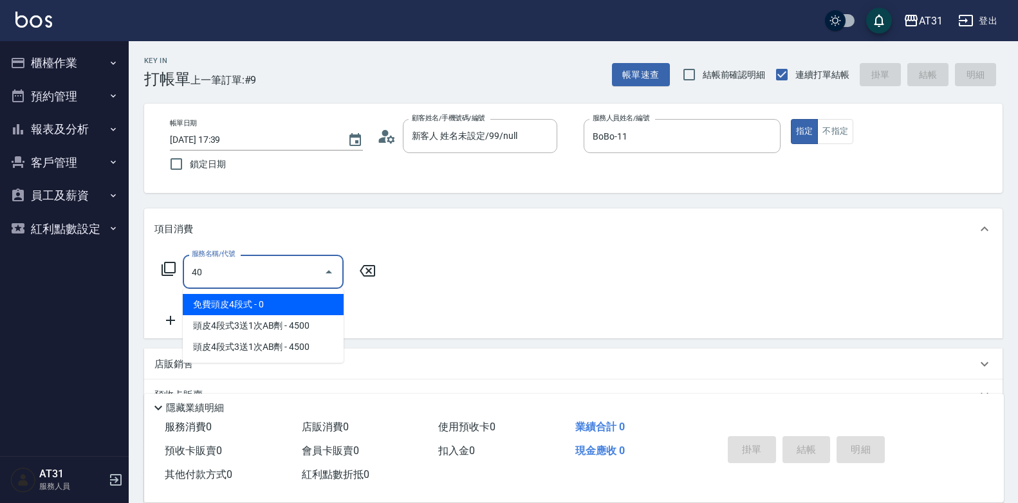
type input "401"
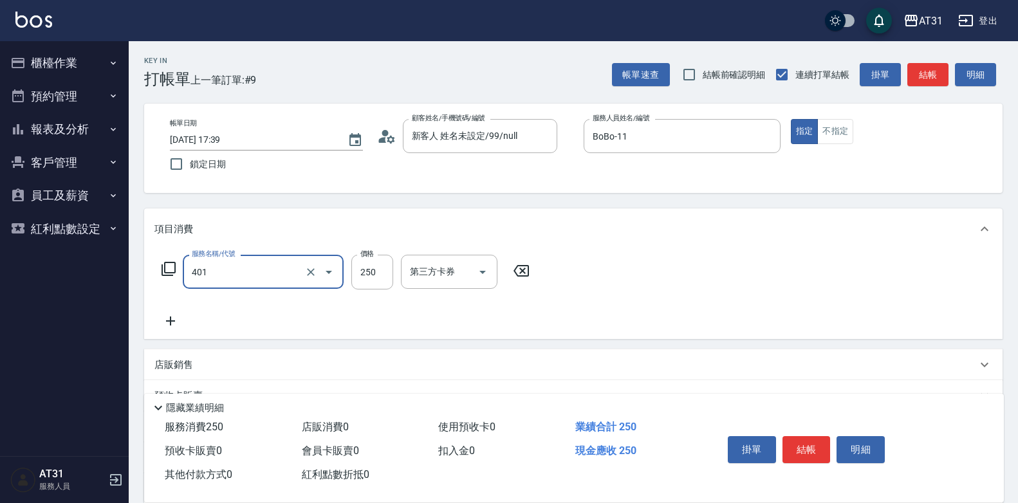
type input "20"
type input "剪髮(401)"
type input "0"
type input "30"
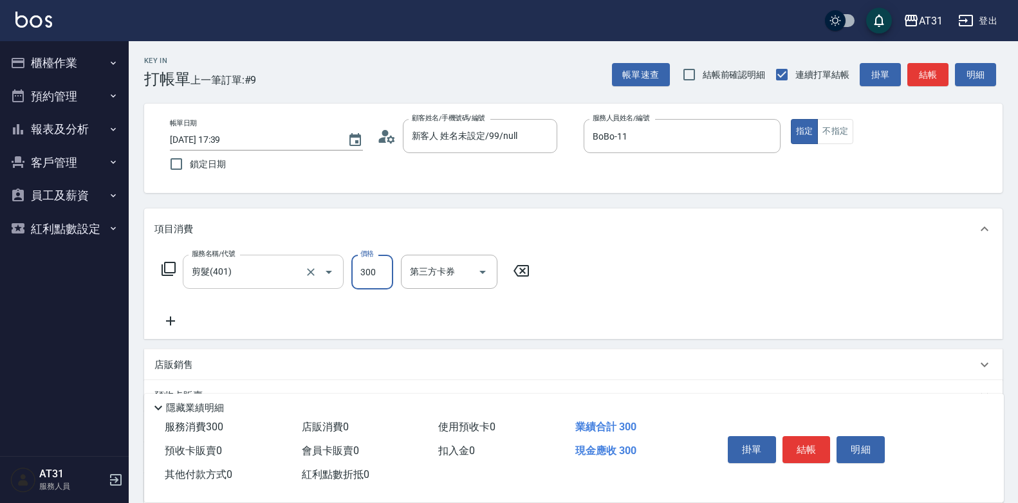
type input "300"
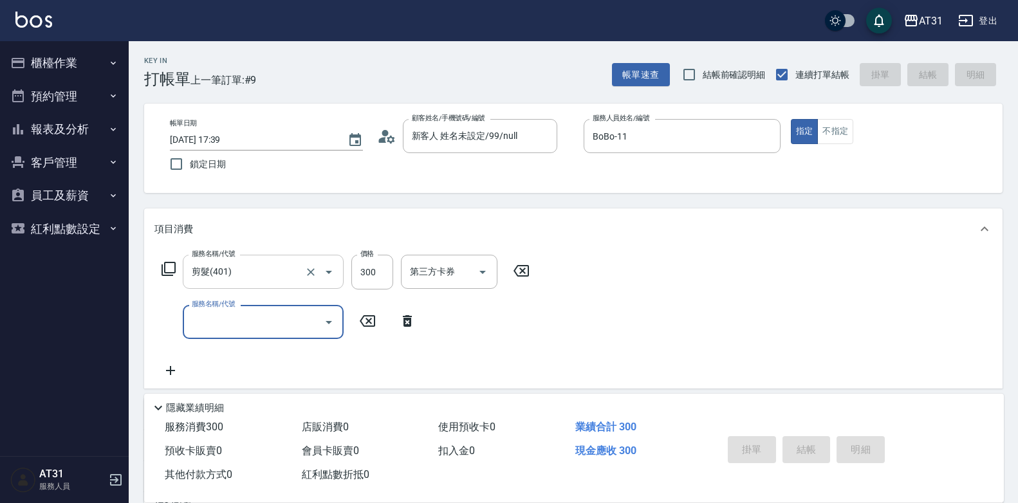
type input "0"
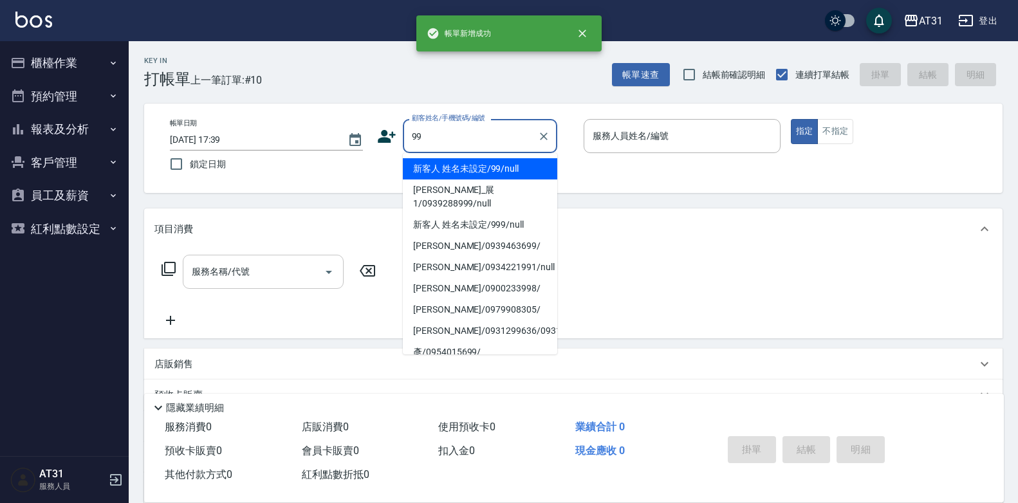
type input "新客人 姓名未設定/99/null"
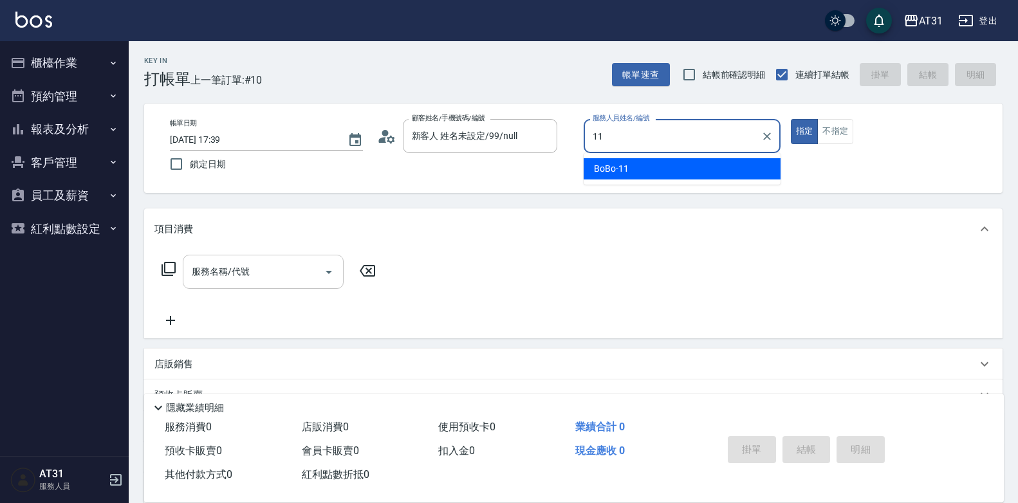
type input "BoBo-11"
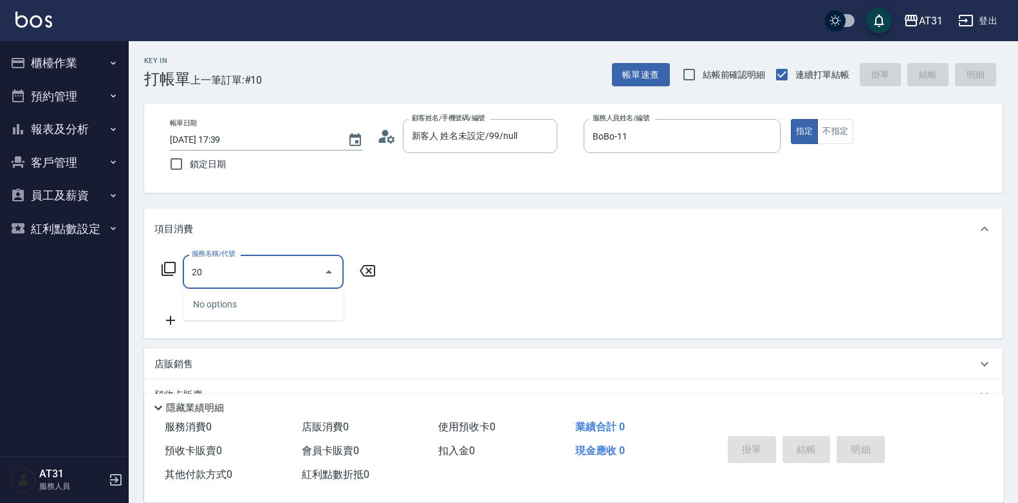
type input "201"
type input "20"
type input "洗髮(201)"
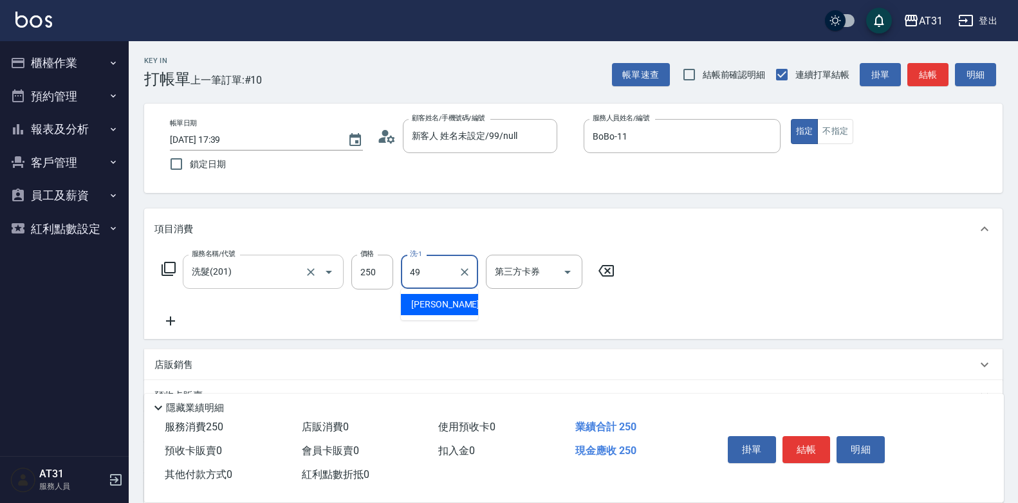
type input "[PERSON_NAME]-49"
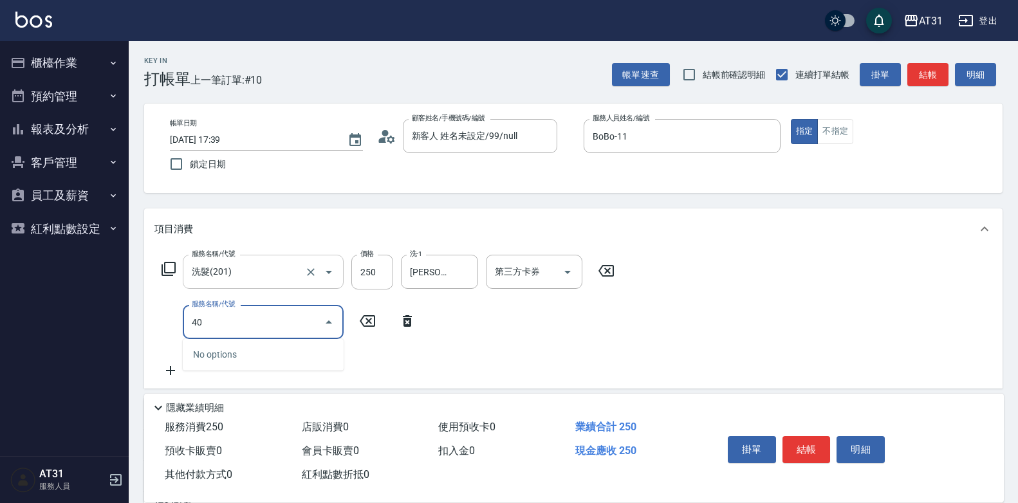
type input "401"
type input "50"
type input "剪髮(401)"
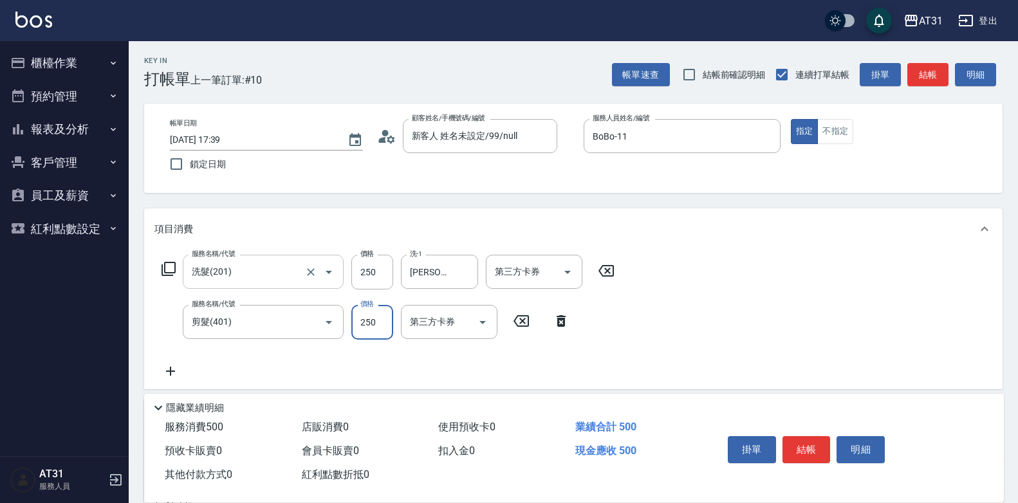
type input "20"
type input "45"
type input "70"
type input "450"
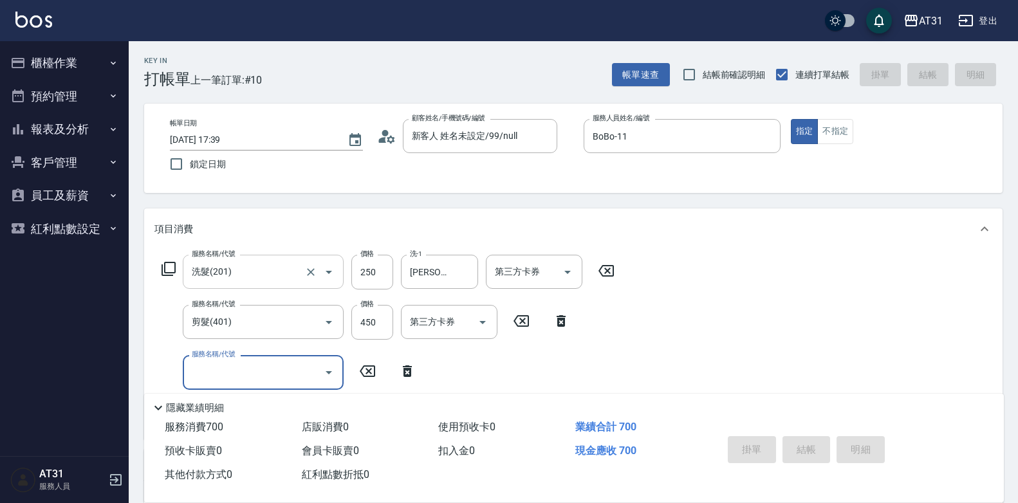
type input "0"
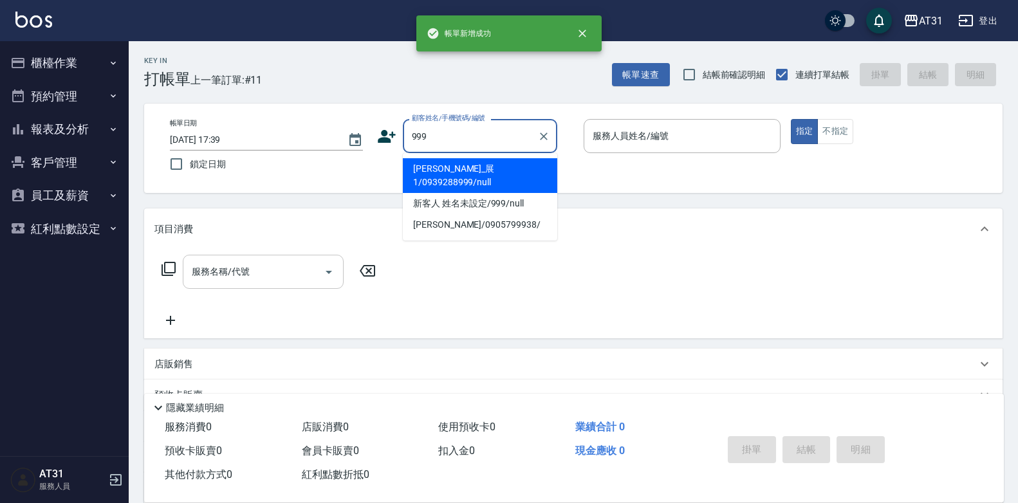
type input "[PERSON_NAME]_展1/0939288999/null"
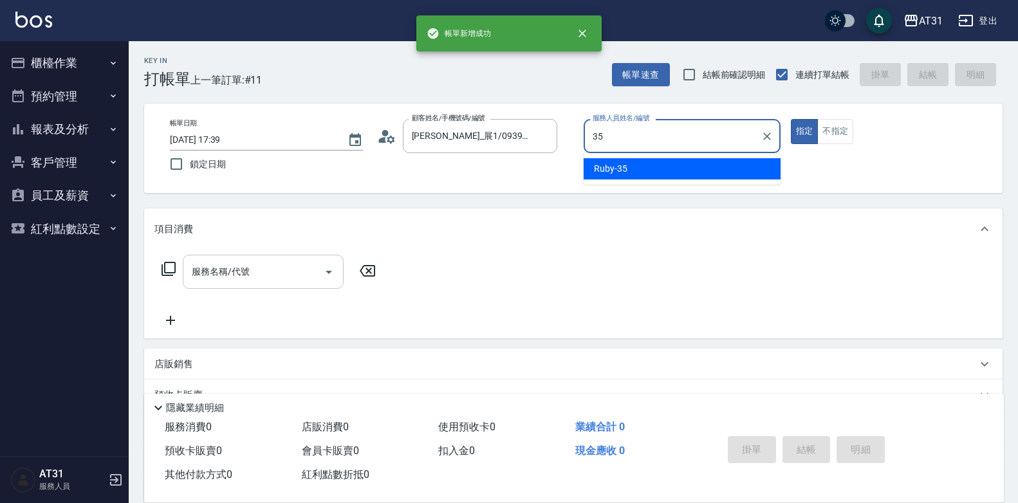
type input "Ruby-35"
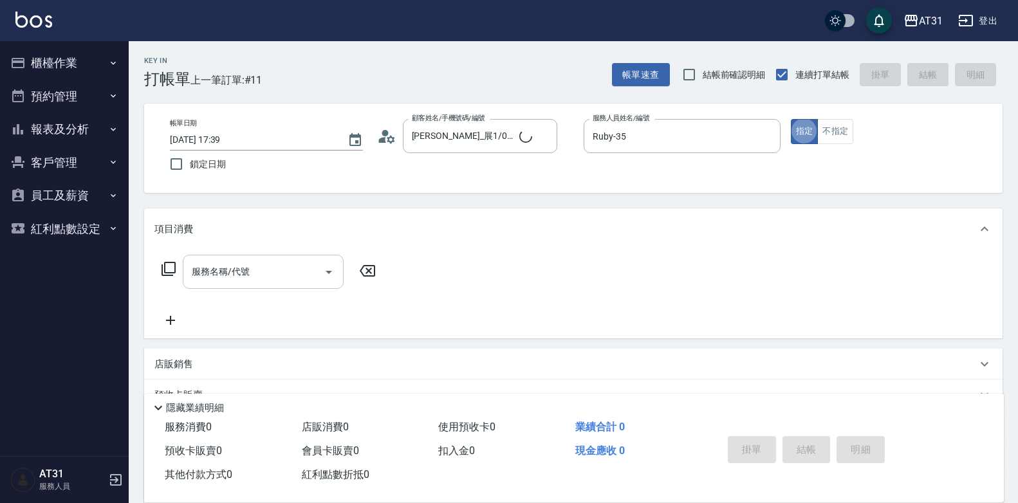
type input "新客人 姓名未設定/999/null"
type input "201"
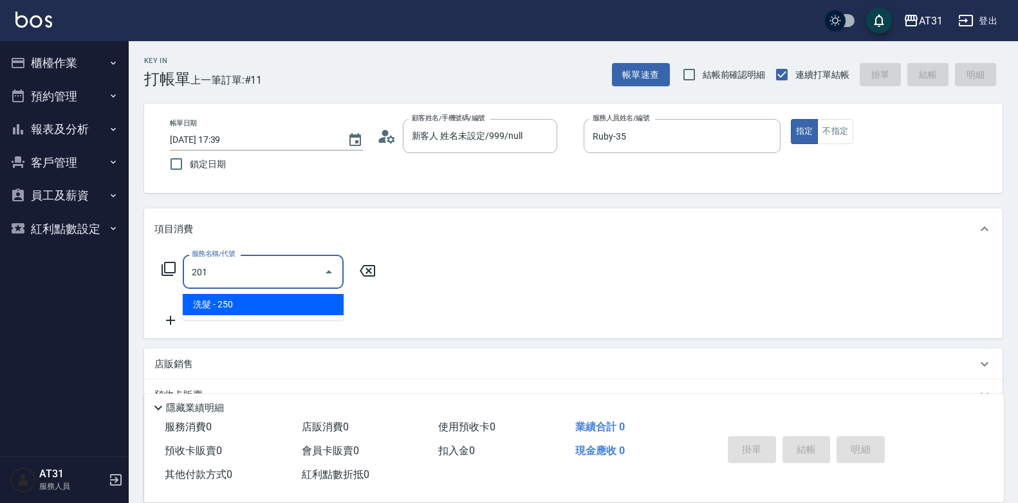
type input "20"
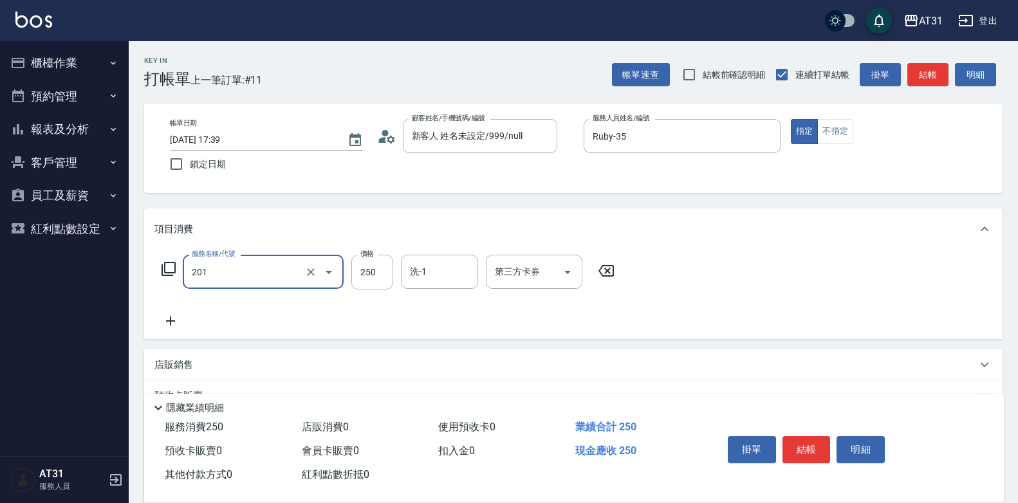
type input "洗髮(201)"
type input "0"
type input "30"
type input "300"
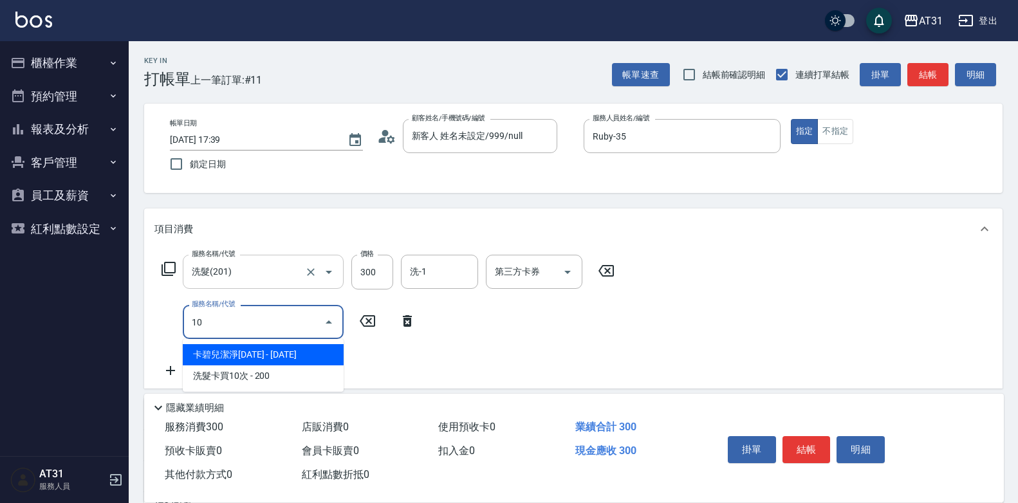
type input "101"
type input "100"
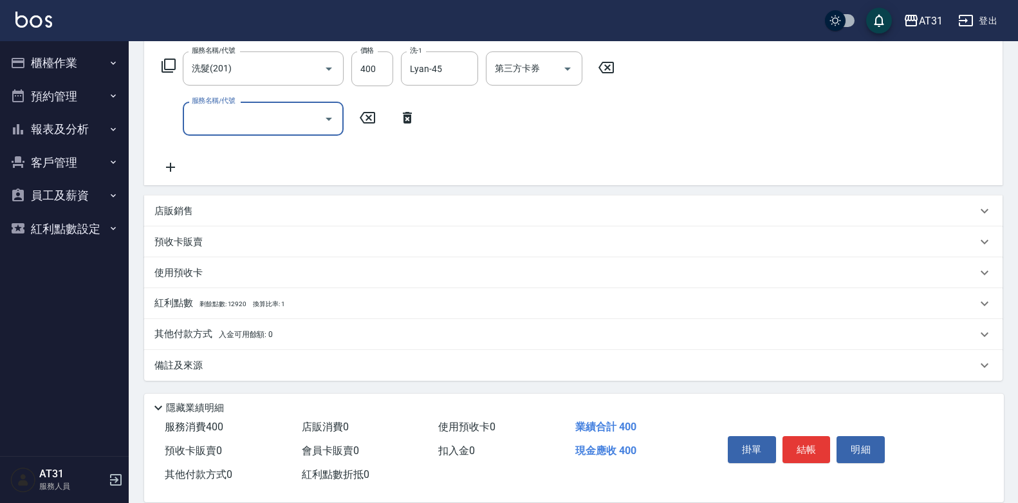
scroll to position [205, 0]
click at [210, 218] on div "店販銷售" at bounding box center [573, 209] width 859 height 31
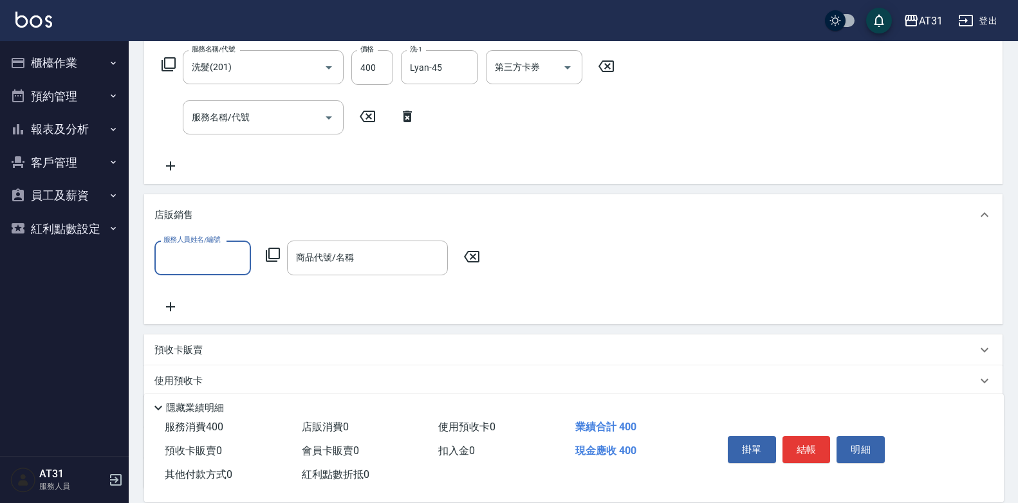
scroll to position [0, 0]
click at [194, 259] on input "服務人員姓名/編號" at bounding box center [202, 258] width 85 height 23
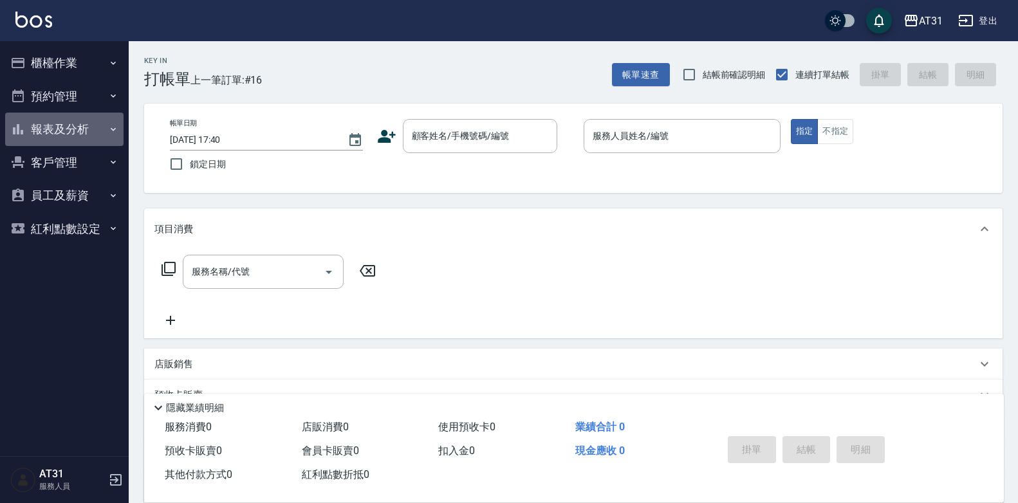
click at [76, 127] on button "報表及分析" at bounding box center [64, 129] width 118 height 33
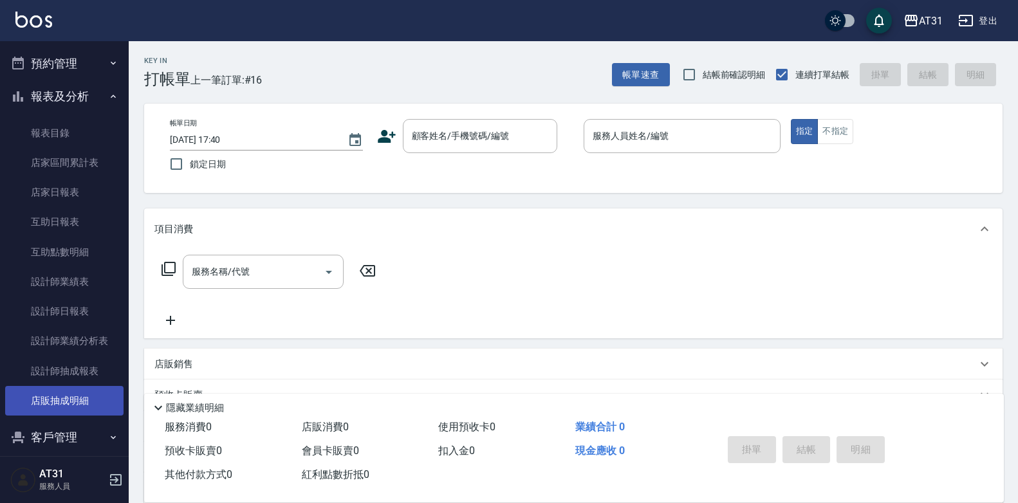
scroll to position [64, 0]
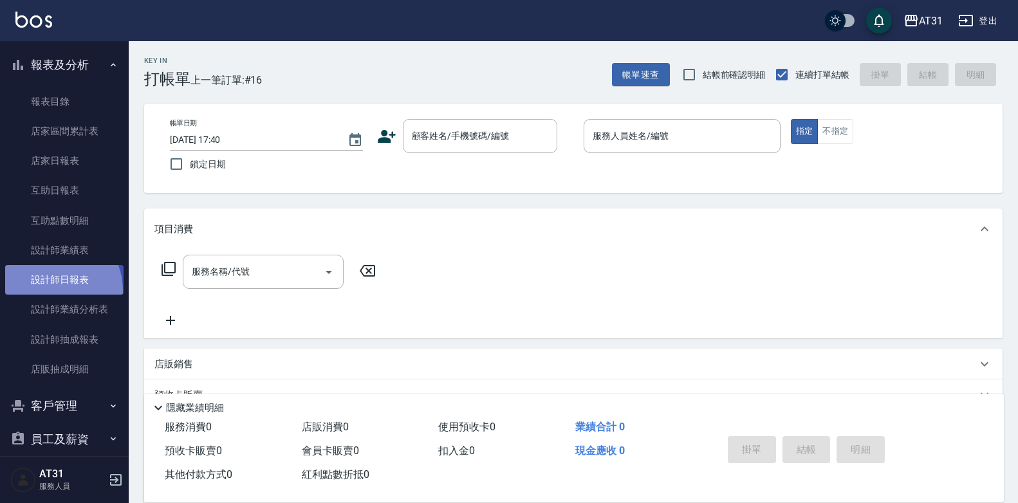
click at [50, 291] on link "設計師日報表" at bounding box center [64, 280] width 118 height 30
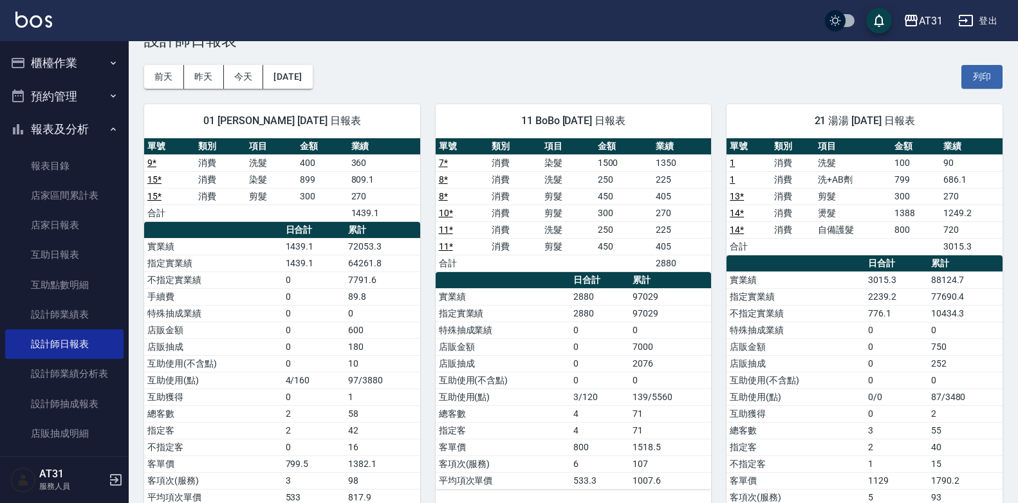
click at [62, 68] on button "櫃檯作業" at bounding box center [64, 62] width 118 height 33
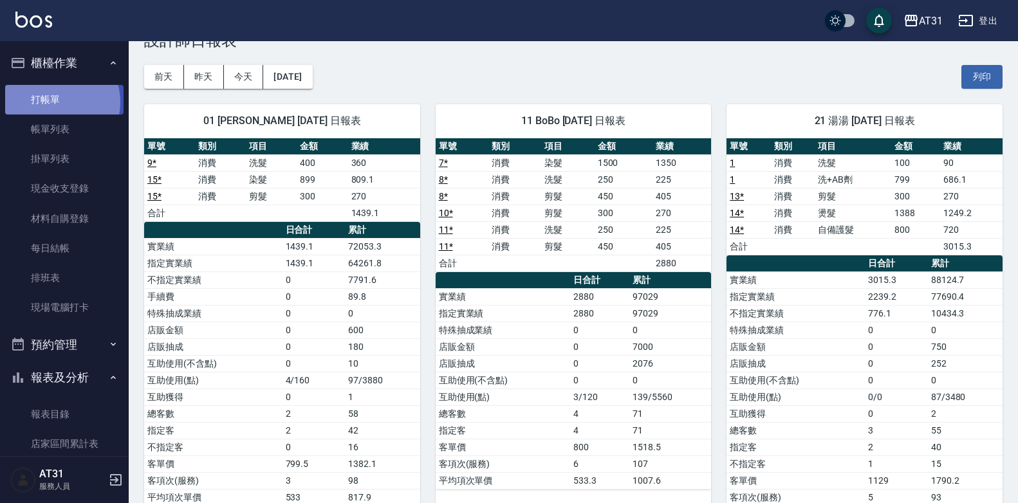
click at [57, 102] on link "打帳單" at bounding box center [64, 100] width 118 height 30
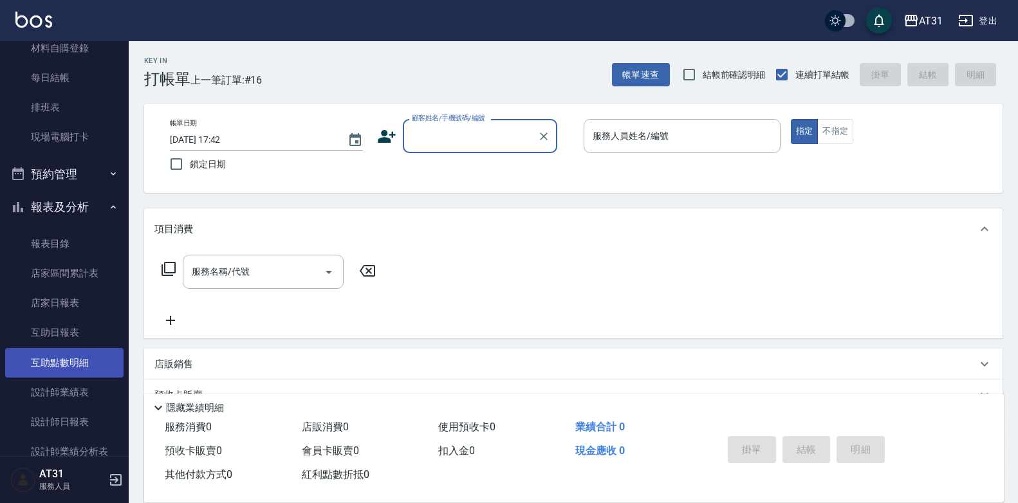
scroll to position [193, 0]
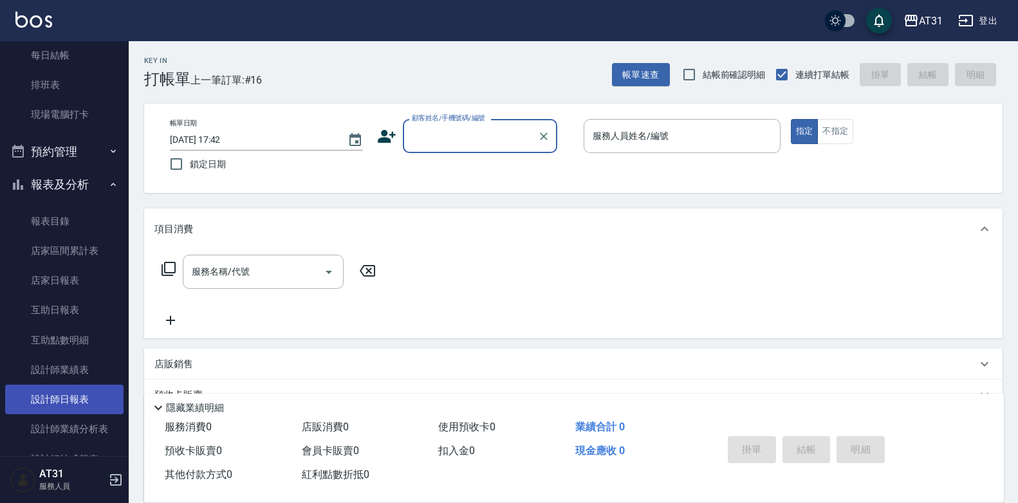
click at [67, 402] on link "設計師日報表" at bounding box center [64, 400] width 118 height 30
